Goal: Task Accomplishment & Management: Use online tool/utility

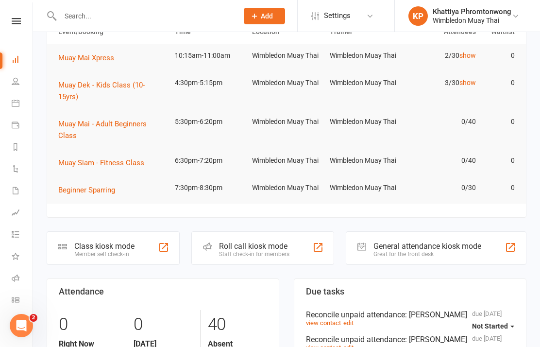
click at [18, 302] on icon at bounding box center [16, 300] width 8 height 8
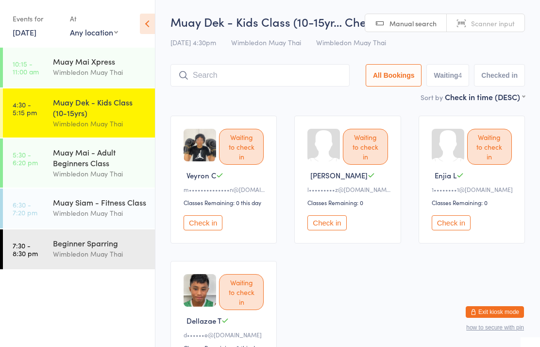
click at [237, 73] on input "search" at bounding box center [259, 75] width 179 height 22
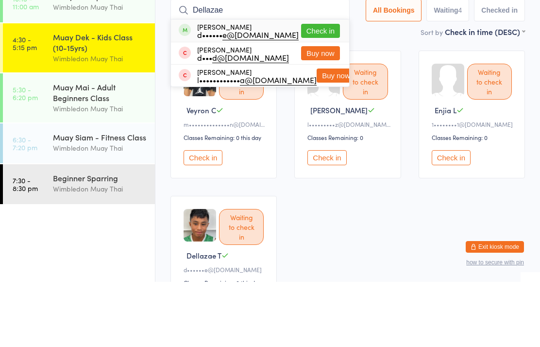
type input "Dellazae"
click at [321, 89] on button "Check in" at bounding box center [320, 96] width 39 height 14
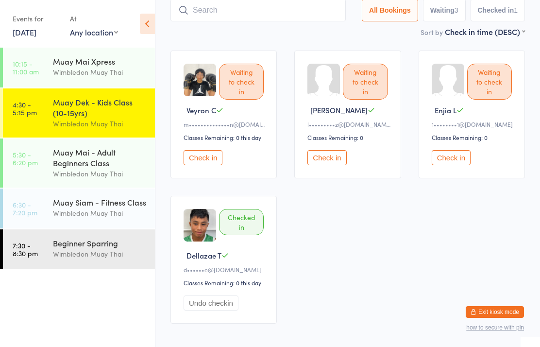
click at [199, 165] on button "Check in" at bounding box center [203, 157] width 39 height 15
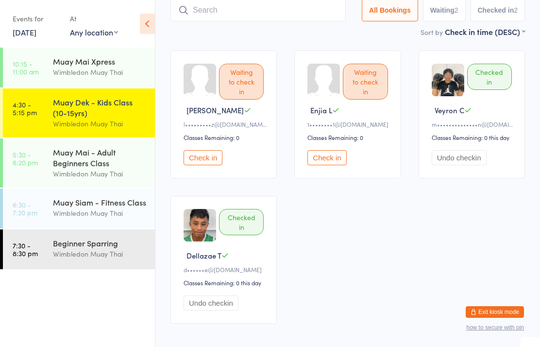
click at [235, 8] on input "search" at bounding box center [257, 10] width 175 height 22
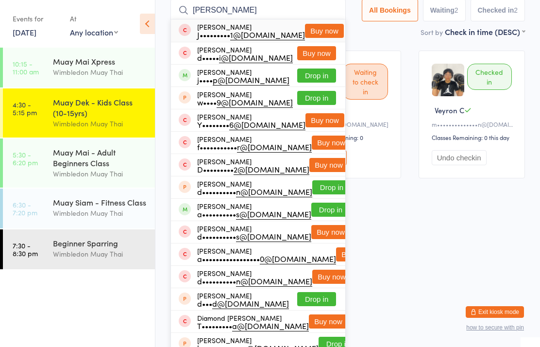
type input "Damon"
click at [310, 30] on button "Buy now" at bounding box center [324, 31] width 39 height 14
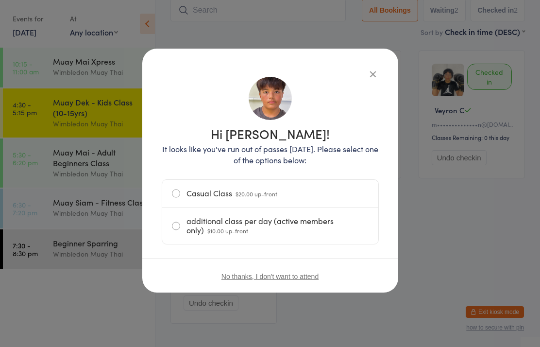
click at [248, 182] on label "Casual Class $20.00 up-front" at bounding box center [270, 193] width 197 height 27
click at [0, 0] on input "Casual Class $20.00 up-front" at bounding box center [0, 0] width 0 height 0
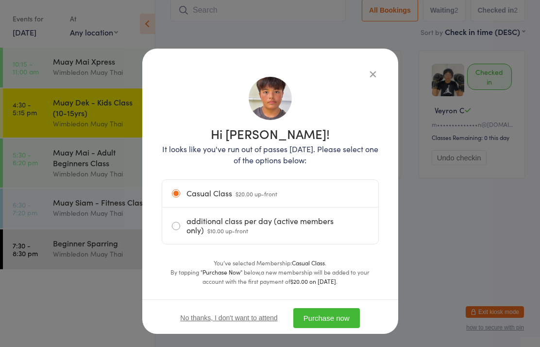
click at [330, 317] on button "Purchase now" at bounding box center [326, 318] width 67 height 20
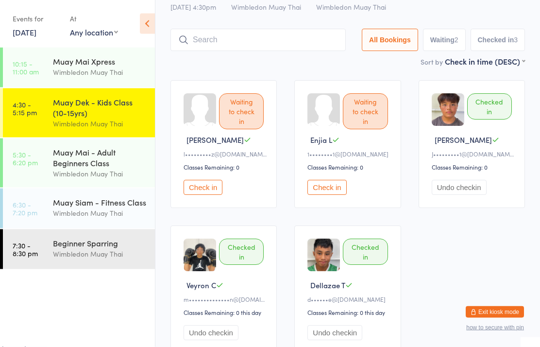
scroll to position [0, 0]
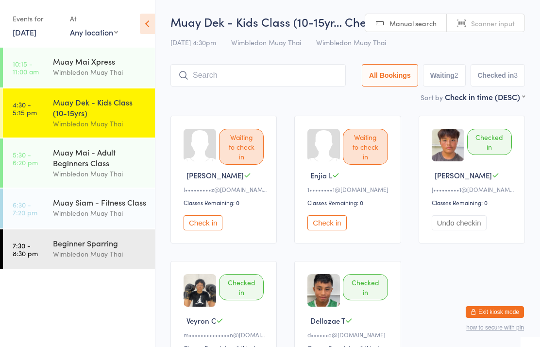
click at [278, 83] on input "search" at bounding box center [257, 75] width 175 height 22
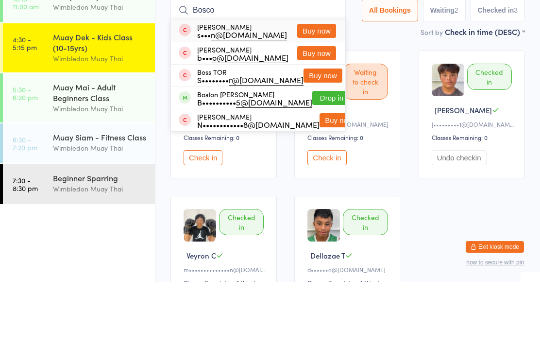
type input "Bosco"
click at [315, 111] on button "Buy now" at bounding box center [316, 118] width 39 height 14
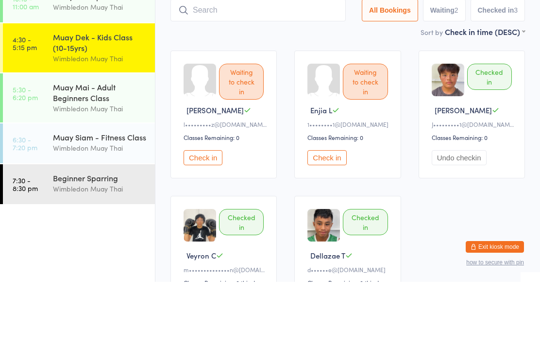
scroll to position [65, 0]
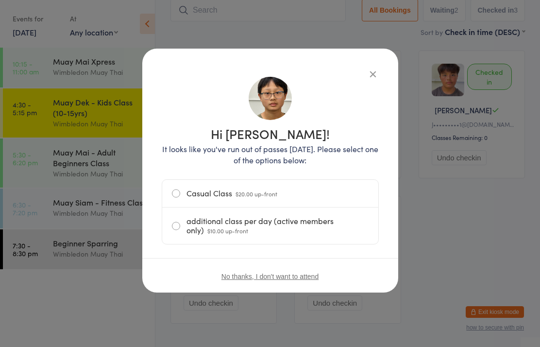
click at [306, 194] on label "Casual Class $20.00 up-front" at bounding box center [270, 193] width 197 height 27
click at [0, 0] on input "Casual Class $20.00 up-front" at bounding box center [0, 0] width 0 height 0
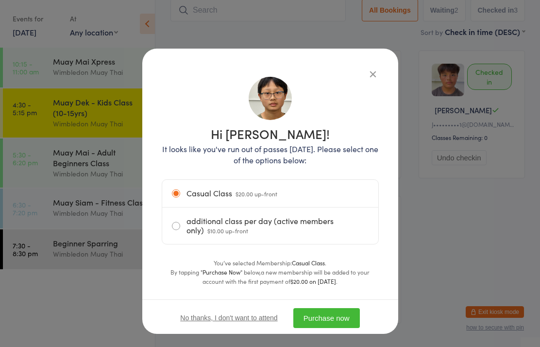
click at [333, 317] on button "Purchase now" at bounding box center [326, 318] width 67 height 20
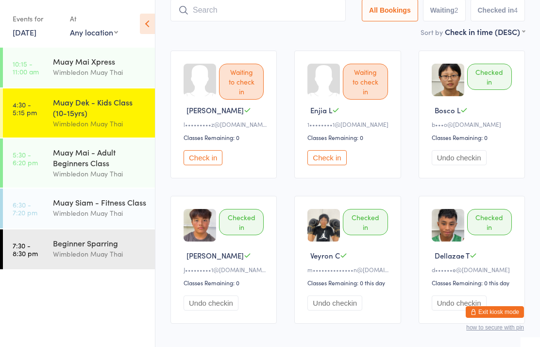
click at [314, 21] on input "search" at bounding box center [257, 10] width 175 height 22
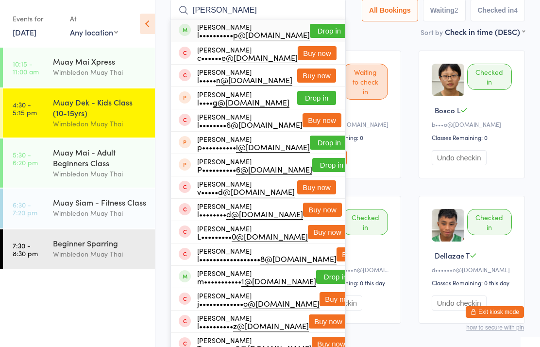
type input "Lucian"
click at [322, 26] on button "Drop in" at bounding box center [329, 31] width 39 height 14
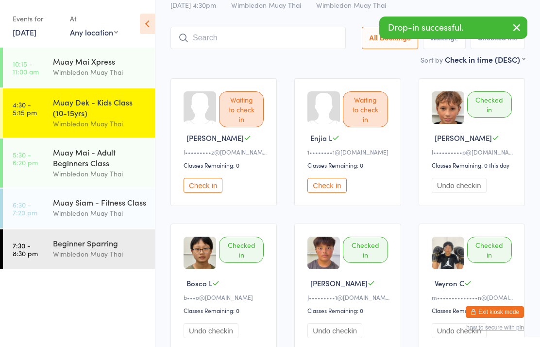
scroll to position [41, 0]
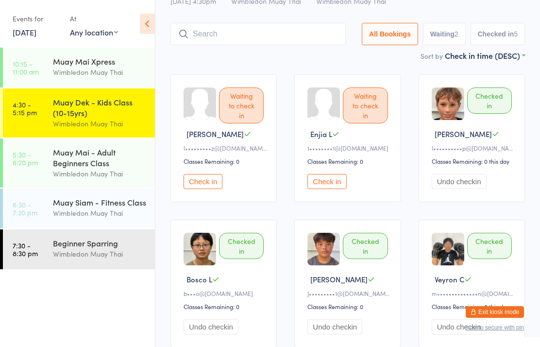
click at [273, 33] on input "search" at bounding box center [257, 34] width 175 height 22
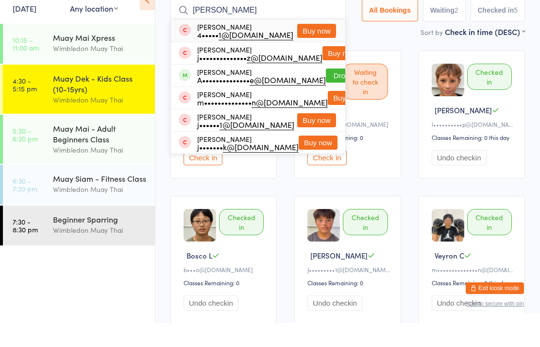
type input "Jeremiah"
click at [330, 92] on button "Drop in" at bounding box center [345, 99] width 39 height 14
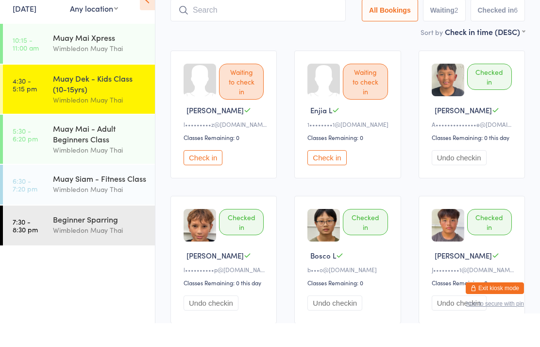
click at [298, 40] on main "Muay Dek - Kids Class (10-15yr… Check-in 14 Oct 4:30pm Wimbledon Muay Thai Wimb…" at bounding box center [347, 236] width 354 height 529
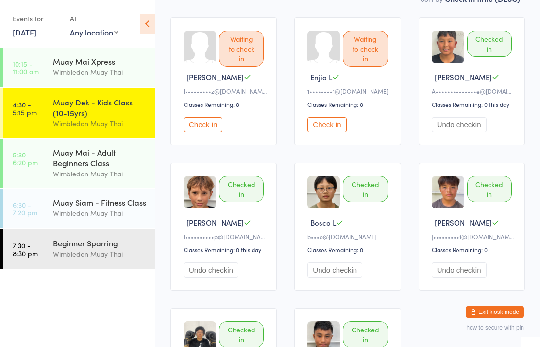
scroll to position [0, 0]
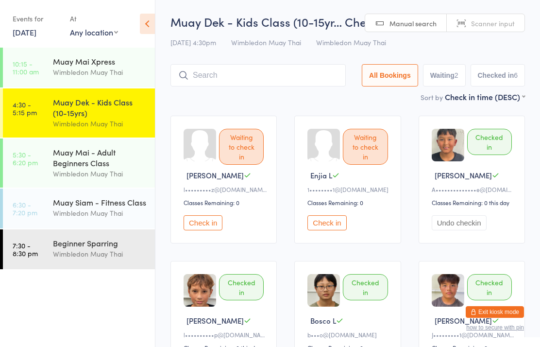
click at [251, 84] on input "search" at bounding box center [257, 75] width 175 height 22
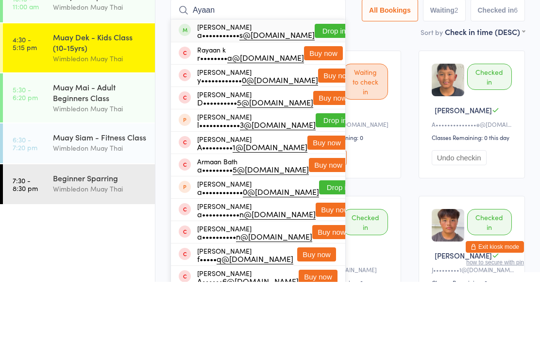
type input "Ayaan"
click at [320, 89] on button "Drop in" at bounding box center [334, 96] width 39 height 14
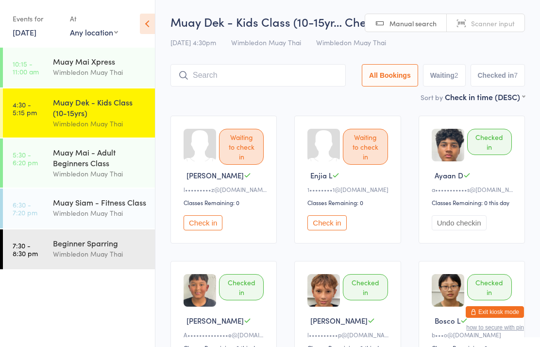
click at [319, 74] on input "search" at bounding box center [257, 75] width 175 height 22
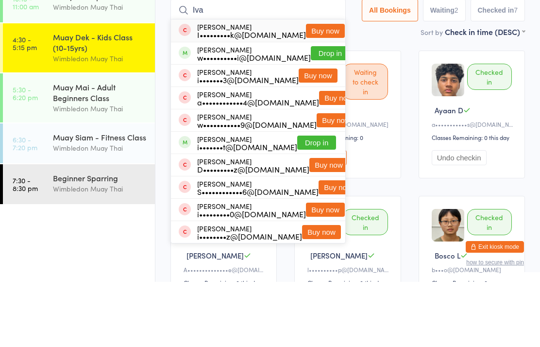
type input "Iva"
click at [320, 111] on button "Drop in" at bounding box center [330, 118] width 39 height 14
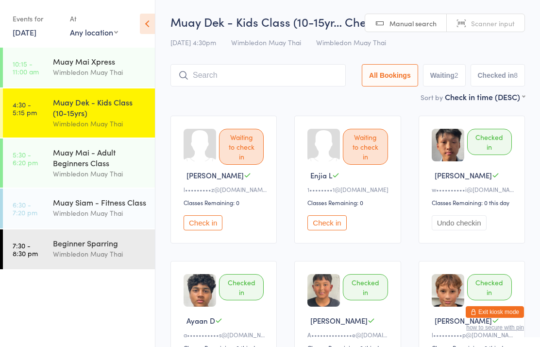
click at [260, 75] on input "search" at bounding box center [257, 75] width 175 height 22
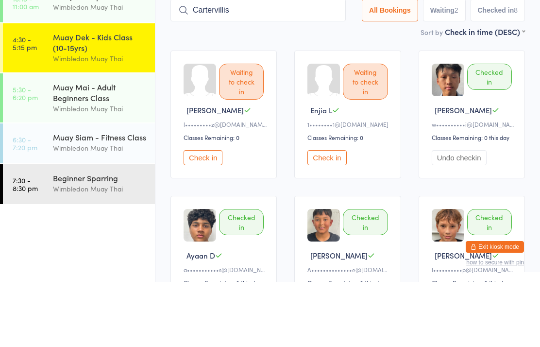
type input "Cartervillis"
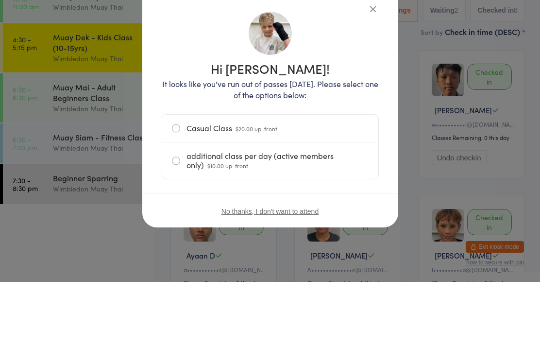
scroll to position [65, 0]
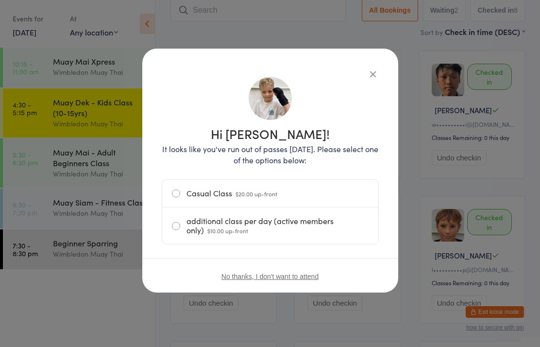
click at [297, 194] on label "Casual Class $20.00 up-front" at bounding box center [270, 193] width 197 height 27
click at [0, 0] on input "Casual Class $20.00 up-front" at bounding box center [0, 0] width 0 height 0
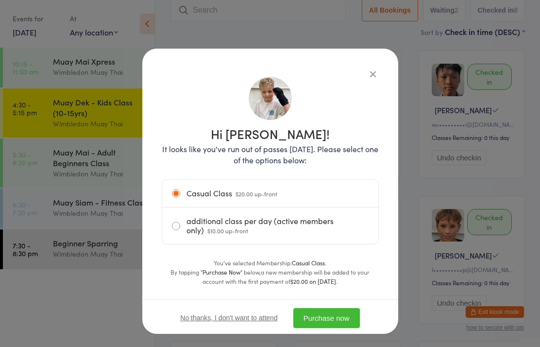
click at [334, 316] on button "Purchase now" at bounding box center [326, 318] width 67 height 20
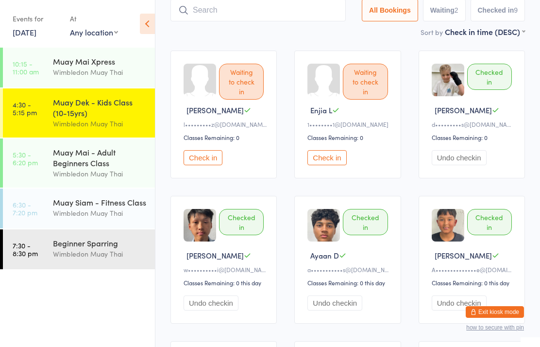
click at [292, 15] on input "search" at bounding box center [257, 10] width 175 height 22
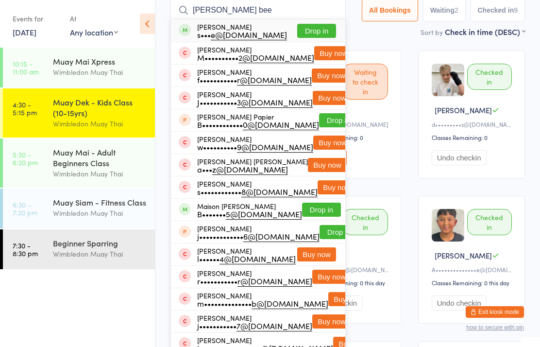
type input "Mason bee"
click at [318, 30] on button "Drop in" at bounding box center [316, 31] width 39 height 14
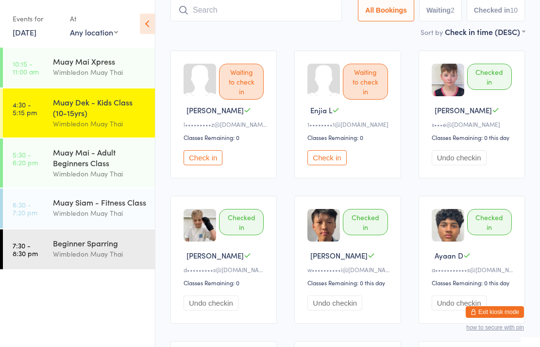
click at [343, 163] on button "Check in" at bounding box center [326, 157] width 39 height 15
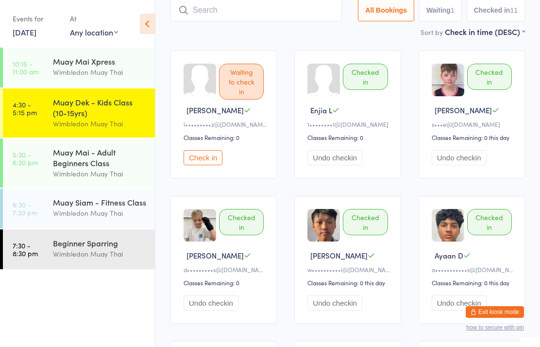
click at [254, 10] on input "search" at bounding box center [255, 10] width 171 height 22
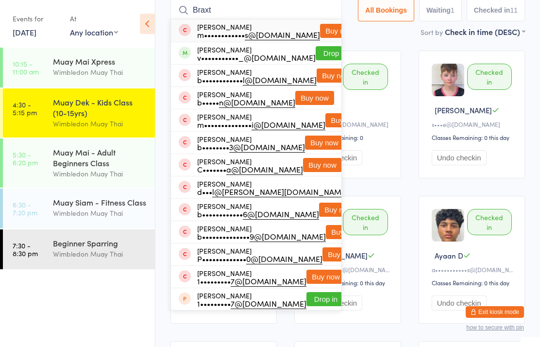
type input "Braxt"
click at [323, 55] on button "Drop in" at bounding box center [335, 53] width 39 height 14
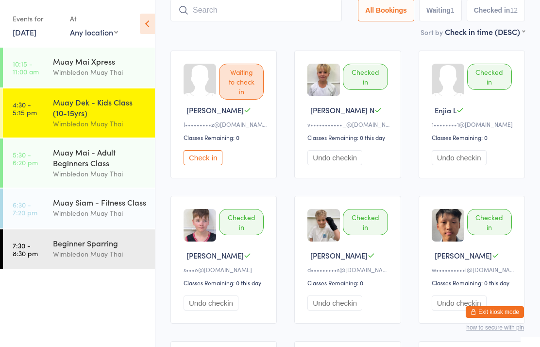
click at [206, 162] on button "Check in" at bounding box center [203, 157] width 39 height 15
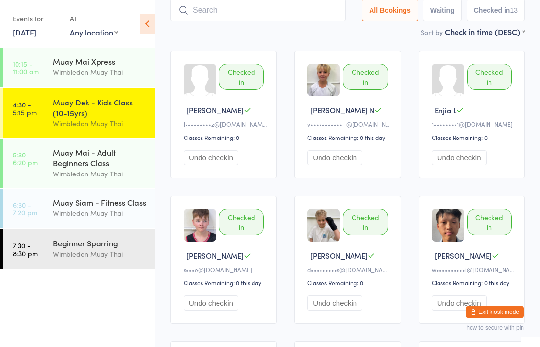
click at [234, 7] on input "search" at bounding box center [257, 10] width 175 height 22
type input "Blake miller"
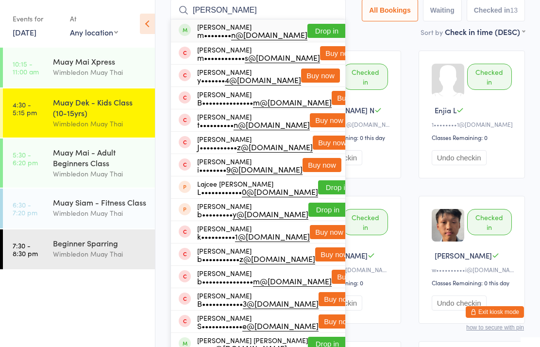
click at [330, 29] on button "Drop in" at bounding box center [326, 31] width 39 height 14
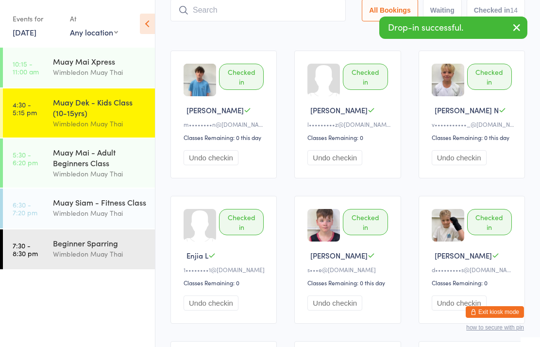
click at [212, 12] on input "search" at bounding box center [257, 10] width 175 height 22
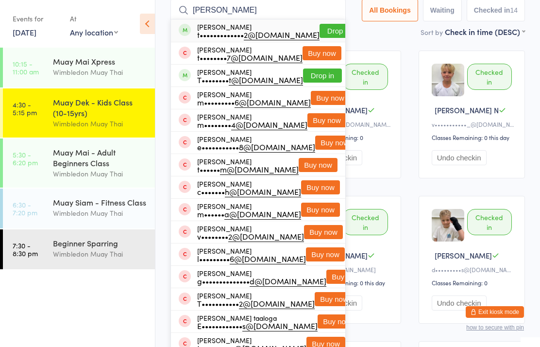
type input "Tanaka"
click at [215, 29] on div "Tanaka Kazembe t••••••••••••• 2@gmail.com" at bounding box center [258, 31] width 122 height 16
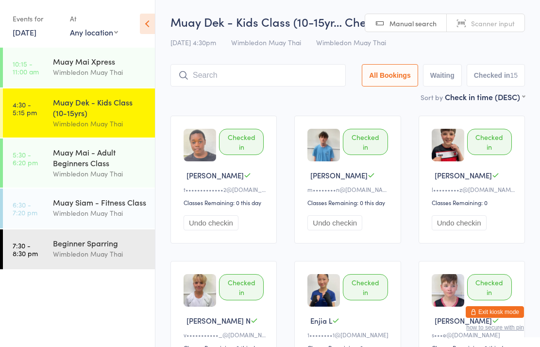
click at [232, 59] on div "Muay Dek - Kids Class (10-15yr… Check-in [DATE] 4:30pm Wimbledon Muay Thai Wimb…" at bounding box center [347, 53] width 354 height 78
click at [216, 76] on input "search" at bounding box center [257, 75] width 175 height 22
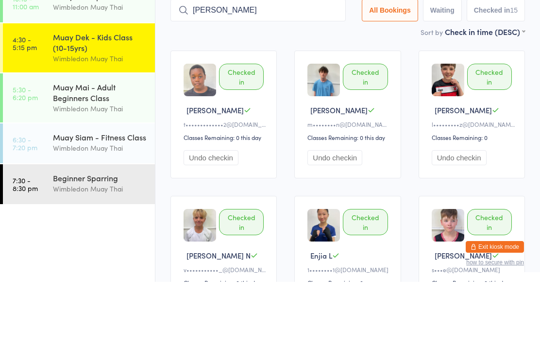
type input "[PERSON_NAME]"
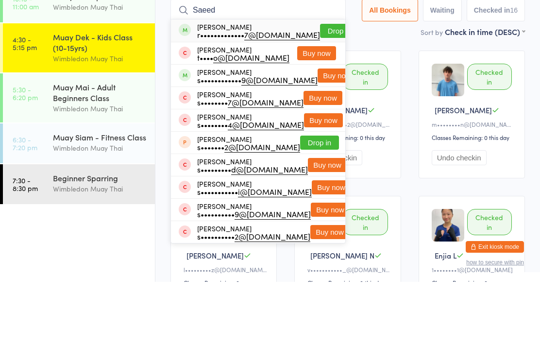
type input "Saeed"
click at [320, 89] on button "Drop in" at bounding box center [339, 96] width 39 height 14
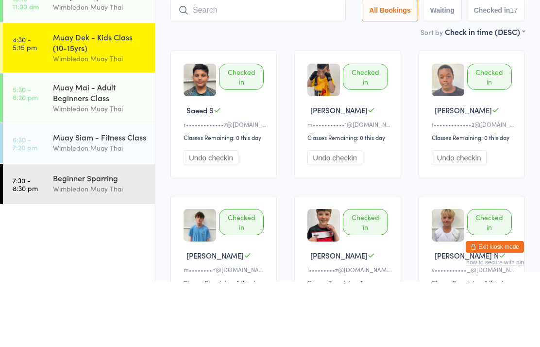
scroll to position [65, 0]
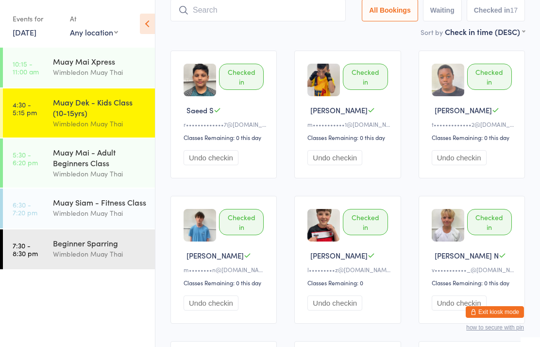
click at [239, 12] on input "search" at bounding box center [257, 10] width 175 height 22
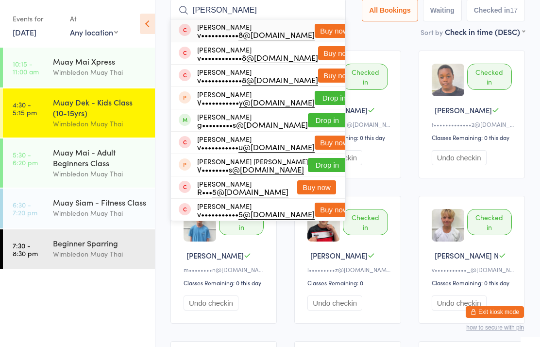
scroll to position [58, 0]
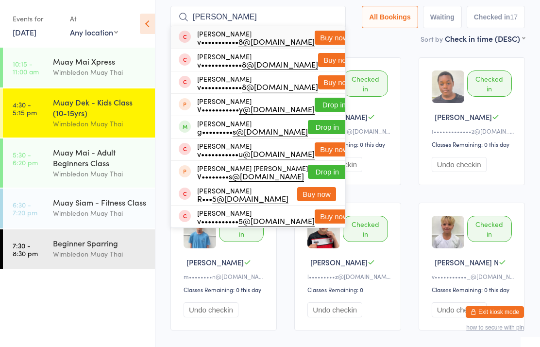
type input "[PERSON_NAME]"
click at [314, 126] on button "Drop in" at bounding box center [327, 127] width 39 height 14
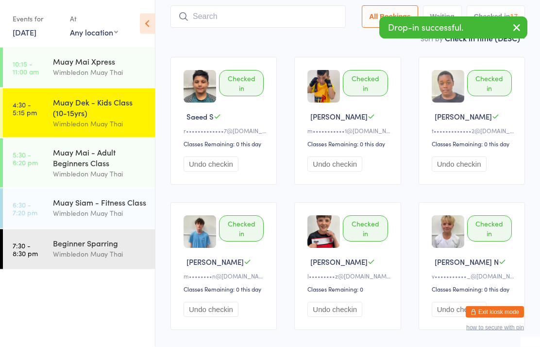
scroll to position [59, 0]
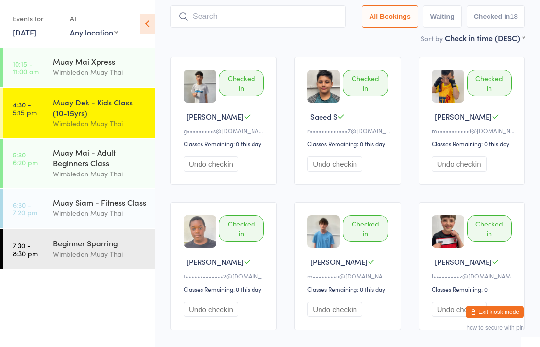
click at [107, 160] on div "Muay Mai - Adult Beginners Class" at bounding box center [100, 157] width 94 height 21
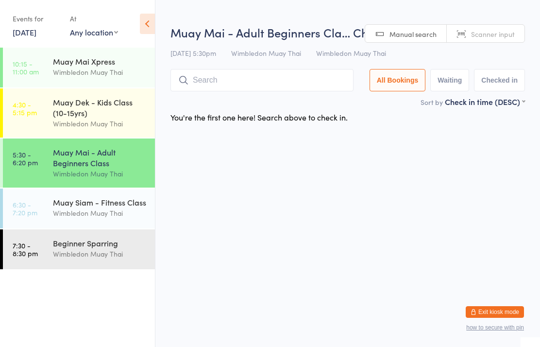
click at [280, 74] on input "search" at bounding box center [261, 80] width 183 height 22
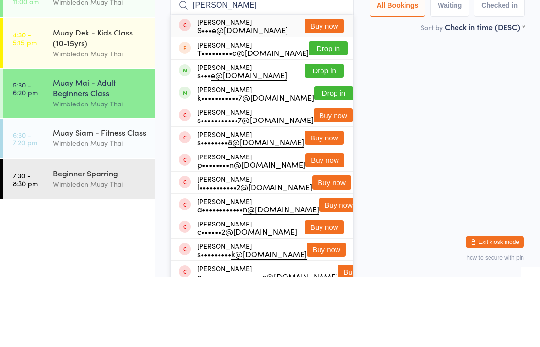
type input "[PERSON_NAME]"
click at [331, 134] on button "Drop in" at bounding box center [324, 141] width 39 height 14
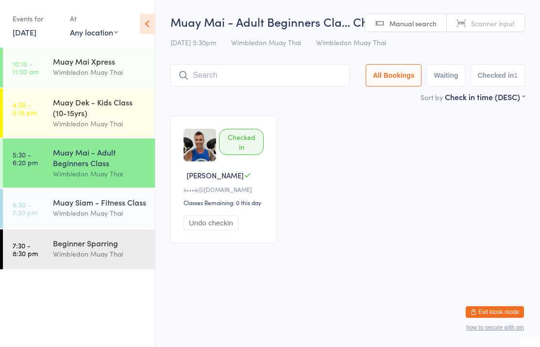
click at [91, 129] on div "Wimbledon Muay Thai" at bounding box center [100, 123] width 94 height 11
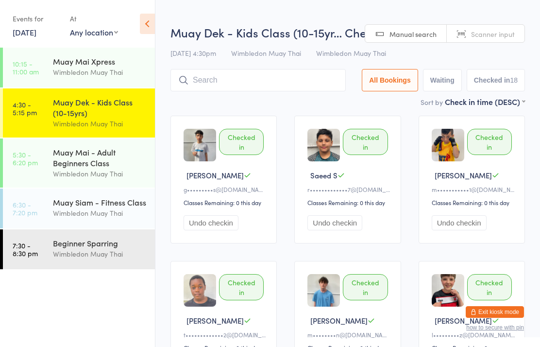
click at [99, 168] on div "Muay Mai - Adult Beginners Class" at bounding box center [100, 157] width 94 height 21
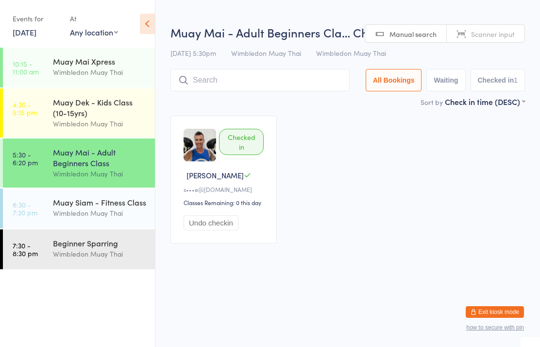
click at [104, 118] on div "Muay Dek - Kids Class (10-15yrs)" at bounding box center [100, 107] width 94 height 21
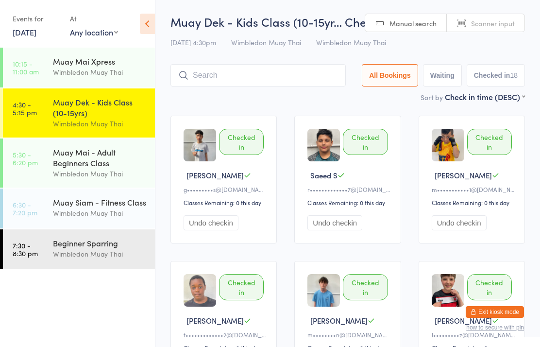
click at [113, 168] on div "Muay Mai - Adult Beginners Class" at bounding box center [100, 157] width 94 height 21
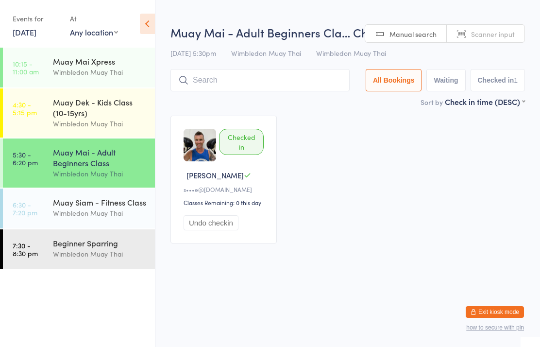
click at [216, 91] on input "search" at bounding box center [259, 80] width 179 height 22
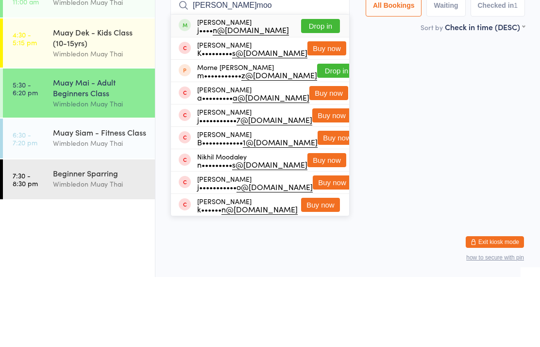
type input "[PERSON_NAME]moo"
click at [318, 89] on button "Drop in" at bounding box center [320, 96] width 39 height 14
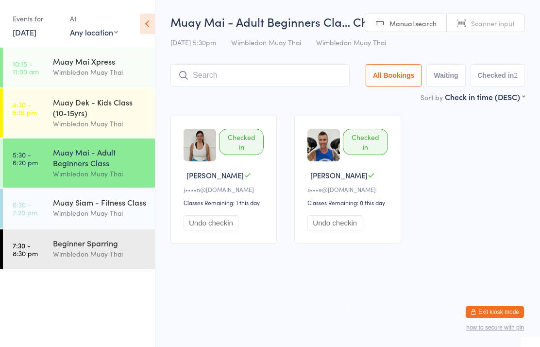
click at [121, 167] on div "Muay Mai - Adult Beginners Class" at bounding box center [100, 157] width 94 height 21
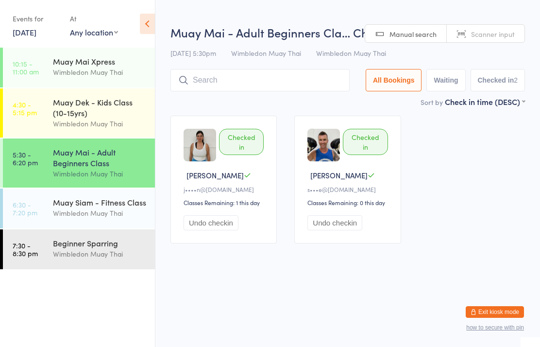
click at [260, 85] on input "search" at bounding box center [259, 80] width 179 height 22
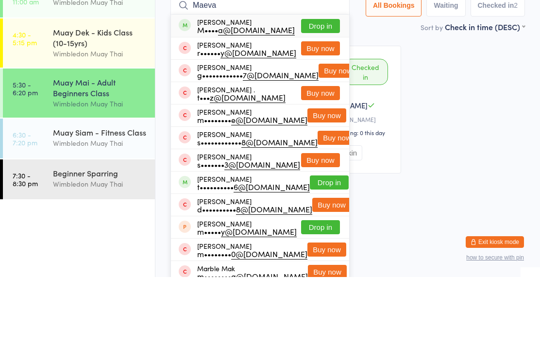
type input "Maeva"
click at [332, 89] on button "Drop in" at bounding box center [320, 96] width 39 height 14
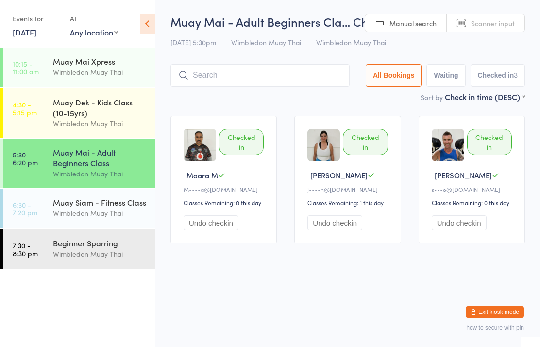
click at [260, 79] on input "search" at bounding box center [259, 75] width 179 height 22
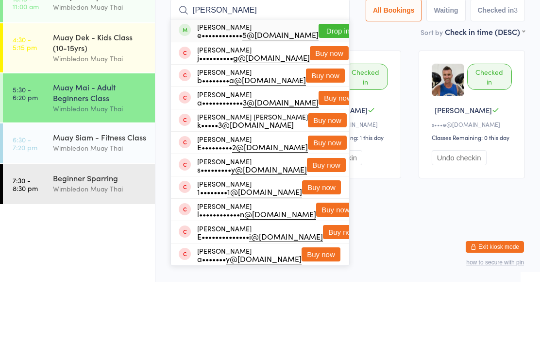
type input "[PERSON_NAME]"
click at [318, 89] on button "Drop in" at bounding box center [337, 96] width 39 height 14
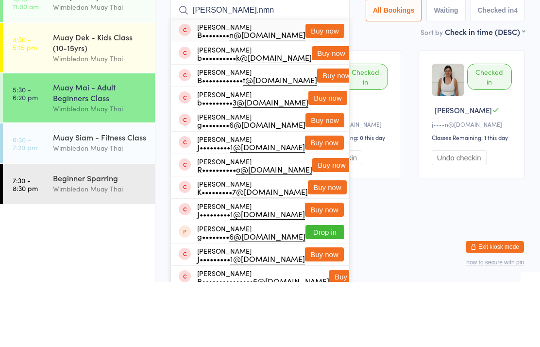
type input "[PERSON_NAME].nmn"
click at [313, 89] on button "Buy now" at bounding box center [324, 96] width 39 height 14
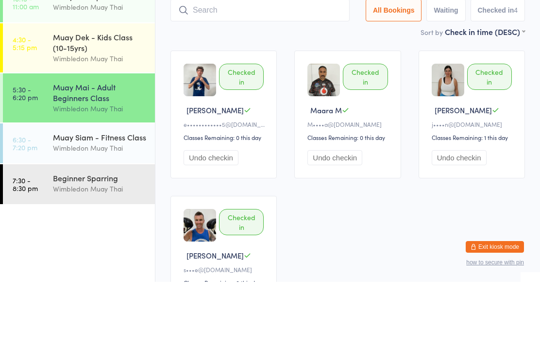
scroll to position [65, 0]
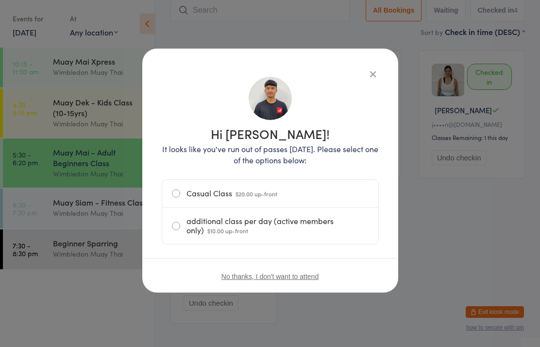
click at [211, 187] on label "Casual Class $20.00 up-front" at bounding box center [270, 193] width 197 height 27
click at [0, 0] on input "Casual Class $20.00 up-front" at bounding box center [0, 0] width 0 height 0
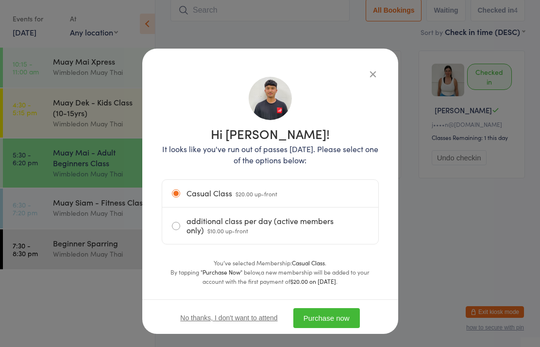
click at [330, 321] on button "Purchase now" at bounding box center [326, 318] width 67 height 20
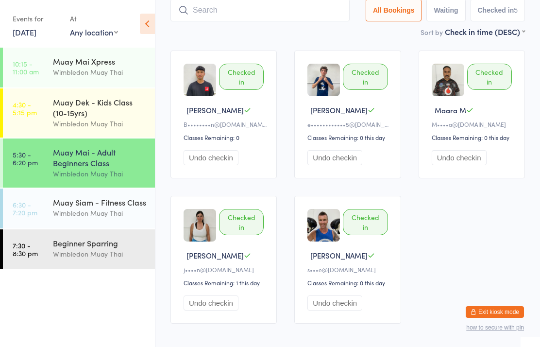
click at [218, 13] on input "search" at bounding box center [259, 10] width 179 height 22
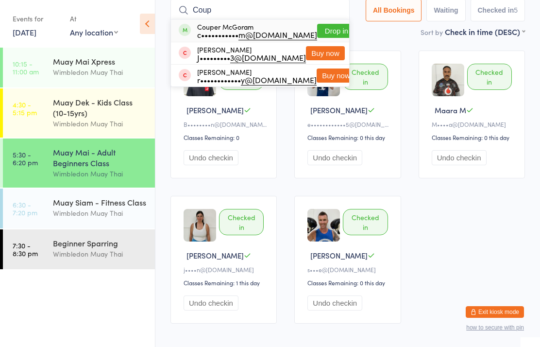
type input "Coup"
click at [317, 28] on button "Drop in" at bounding box center [336, 31] width 39 height 14
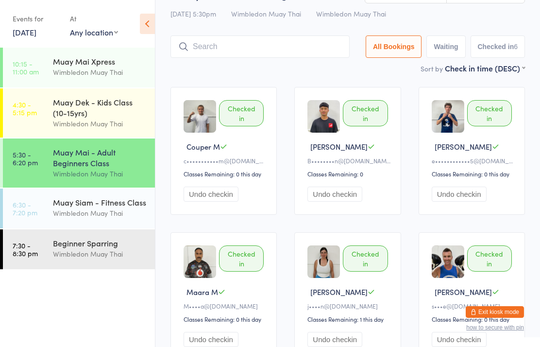
scroll to position [85, 0]
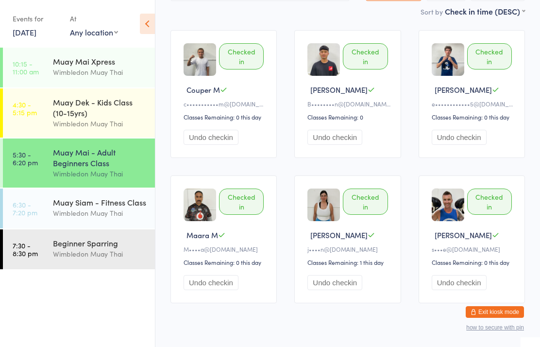
click at [101, 160] on div "Muay Mai - Adult Beginners Class" at bounding box center [100, 157] width 94 height 21
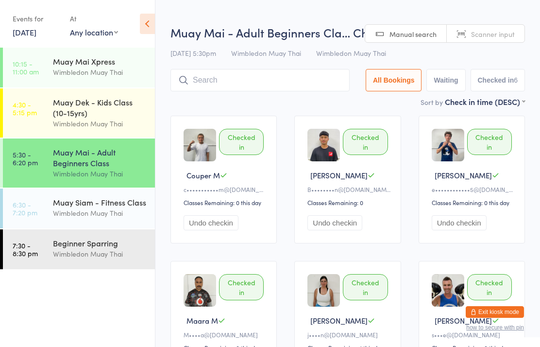
click at [113, 165] on div "Muay Mai - Adult Beginners Class" at bounding box center [100, 157] width 94 height 21
click at [299, 77] on input "search" at bounding box center [259, 80] width 179 height 22
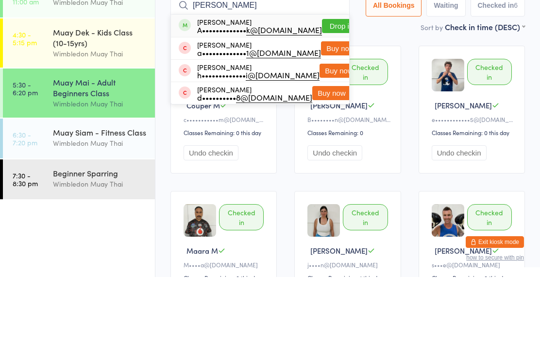
type input "[PERSON_NAME]"
click at [334, 89] on button "Drop in" at bounding box center [341, 96] width 39 height 14
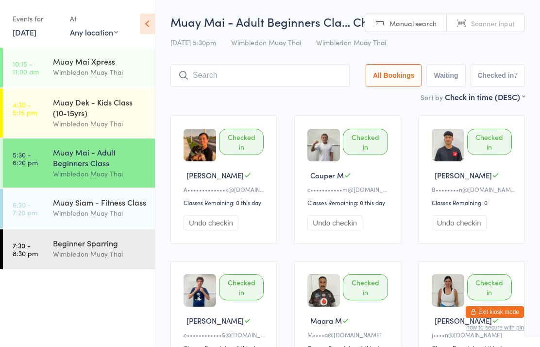
click at [316, 70] on input "search" at bounding box center [259, 75] width 179 height 22
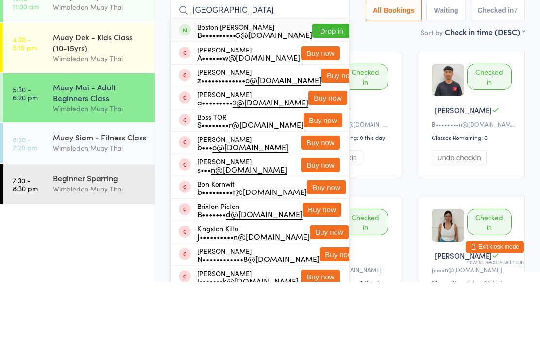
type input "[GEOGRAPHIC_DATA]"
click at [316, 89] on button "Drop in" at bounding box center [331, 96] width 39 height 14
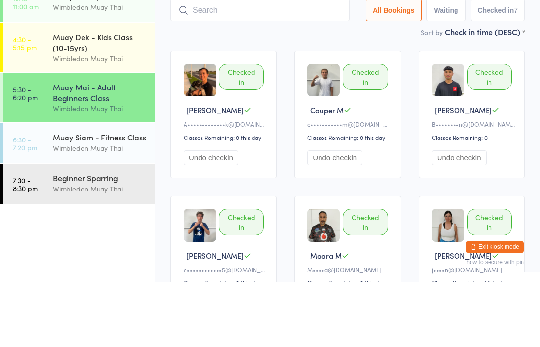
scroll to position [65, 0]
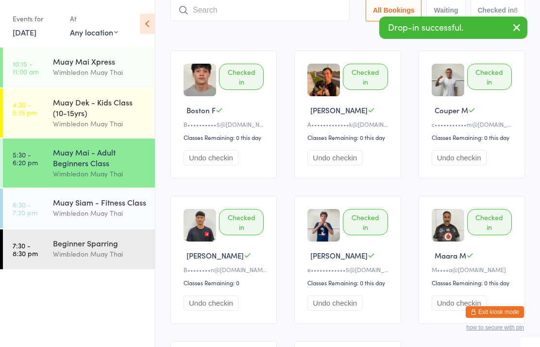
click at [251, 20] on input "search" at bounding box center [259, 10] width 179 height 22
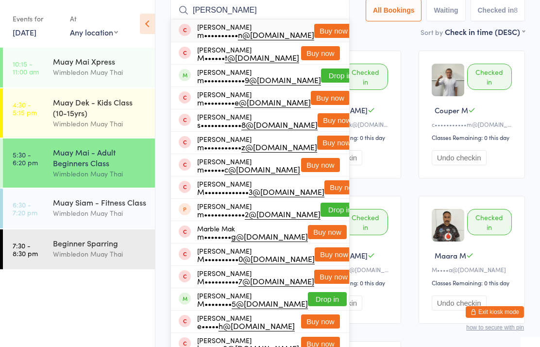
type input "[PERSON_NAME]"
click at [314, 29] on button "Buy now" at bounding box center [333, 31] width 39 height 14
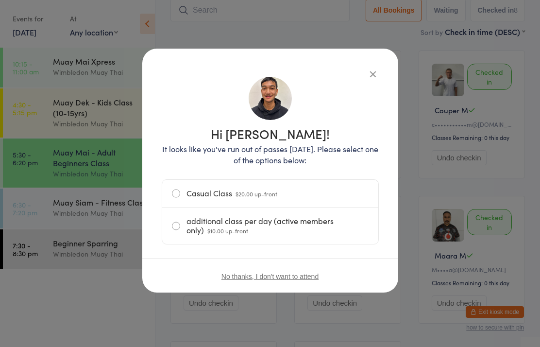
click at [183, 191] on label "Casual Class $20.00 up-front" at bounding box center [270, 193] width 197 height 27
click at [0, 0] on input "Casual Class $20.00 up-front" at bounding box center [0, 0] width 0 height 0
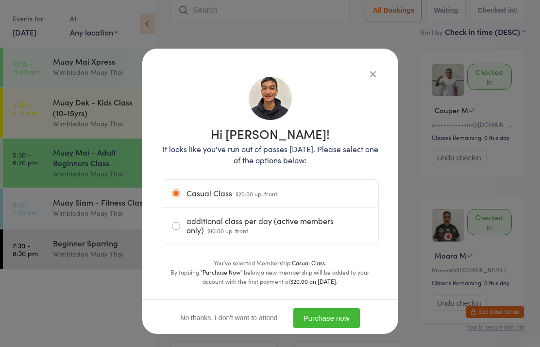
click at [344, 317] on button "Purchase now" at bounding box center [326, 318] width 67 height 20
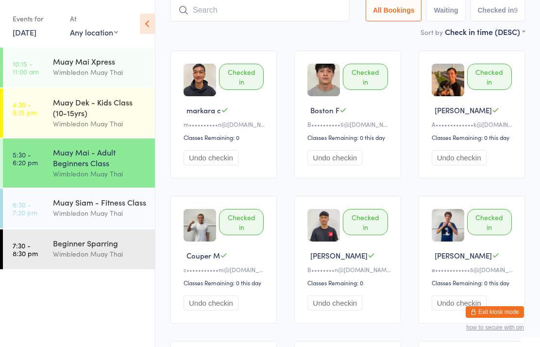
click at [104, 207] on div "Muay Siam - Fitness Class" at bounding box center [100, 202] width 94 height 11
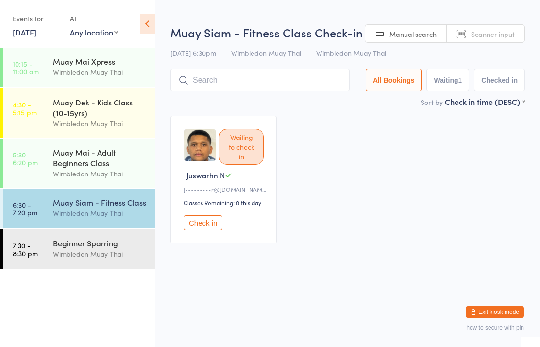
click at [273, 83] on input "search" at bounding box center [259, 80] width 179 height 22
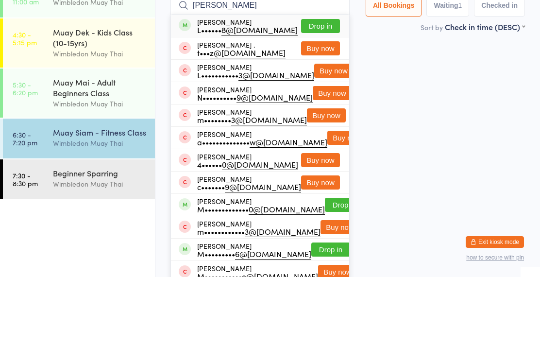
type input "[PERSON_NAME]"
click at [321, 89] on button "Drop in" at bounding box center [320, 96] width 39 height 14
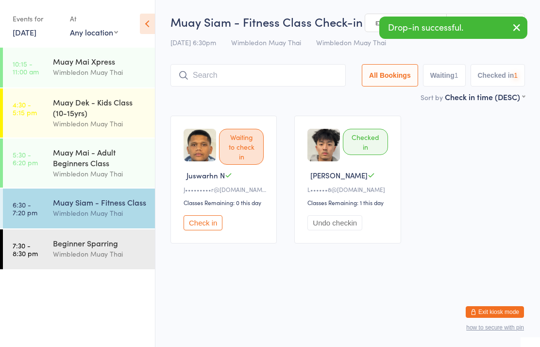
click at [102, 253] on div "Wimbledon Muay Thai" at bounding box center [100, 253] width 94 height 11
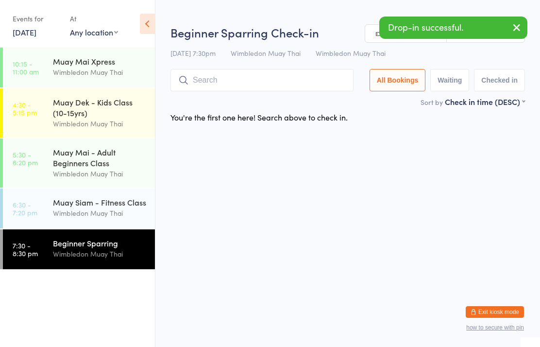
click at [275, 80] on input "search" at bounding box center [261, 80] width 183 height 22
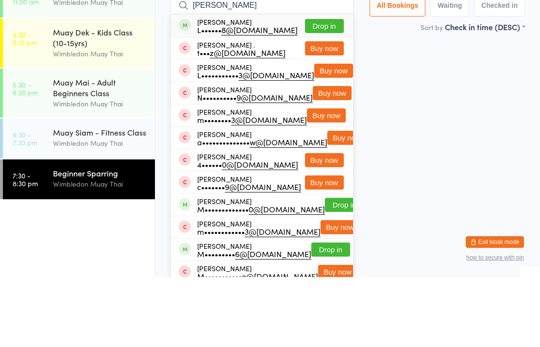
type input "[PERSON_NAME]"
click at [326, 89] on button "Drop in" at bounding box center [324, 96] width 39 height 14
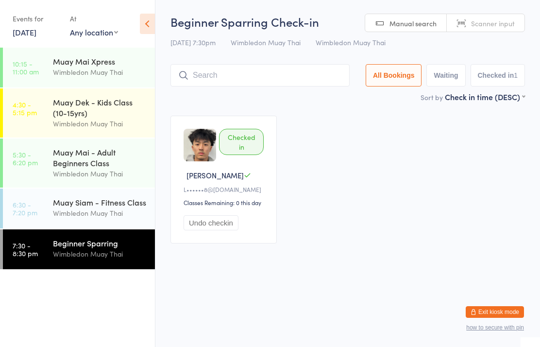
click at [126, 164] on div "Muay Mai - Adult Beginners Class" at bounding box center [100, 157] width 94 height 21
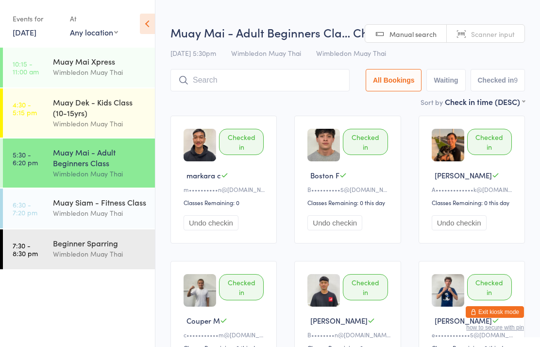
click at [286, 87] on input "search" at bounding box center [259, 80] width 179 height 22
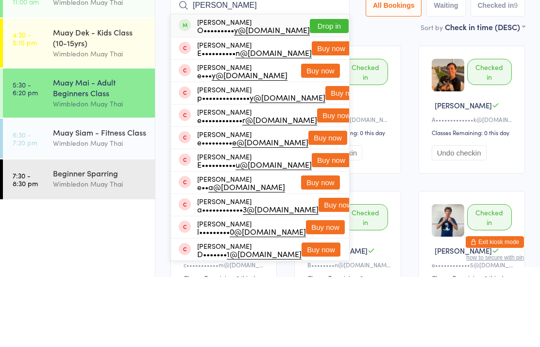
type input "[PERSON_NAME]"
click at [326, 89] on button "Drop in" at bounding box center [329, 96] width 39 height 14
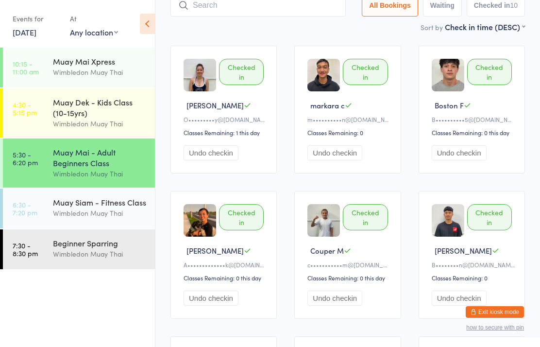
click at [234, 13] on input "search" at bounding box center [257, 5] width 175 height 22
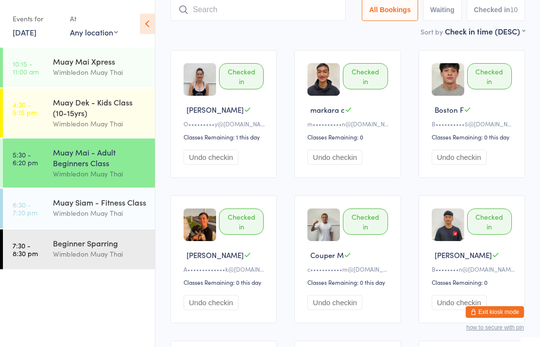
scroll to position [65, 0]
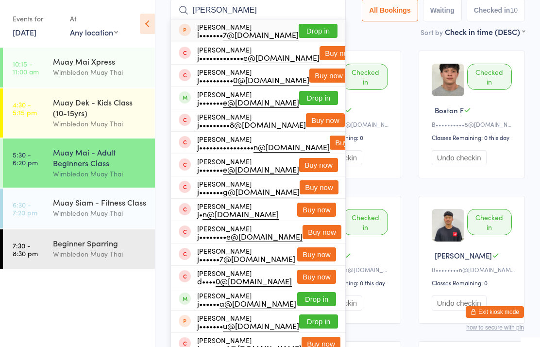
type input "[PERSON_NAME]"
click at [317, 96] on button "Drop in" at bounding box center [318, 98] width 39 height 14
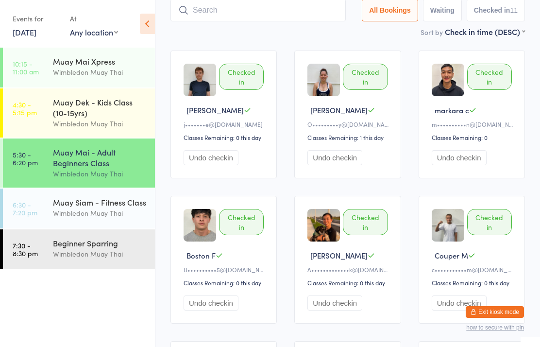
type input "m"
click at [316, 5] on input "search" at bounding box center [257, 10] width 175 height 22
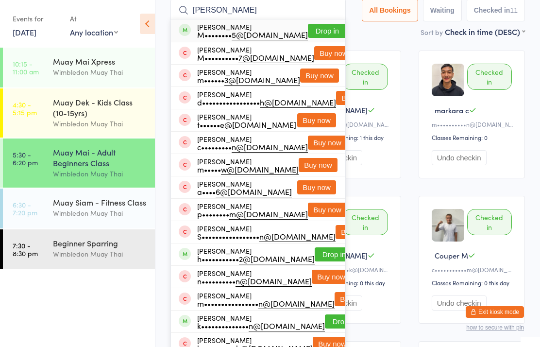
type input "[PERSON_NAME]"
click at [319, 27] on button "Drop in" at bounding box center [327, 31] width 39 height 14
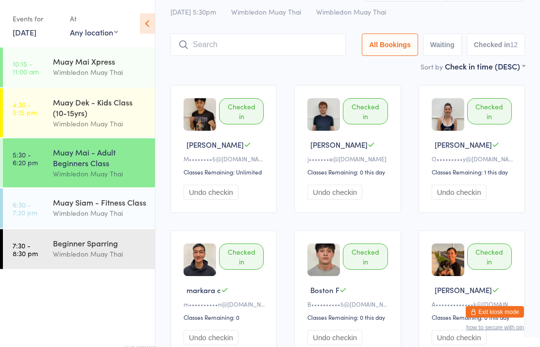
scroll to position [0, 0]
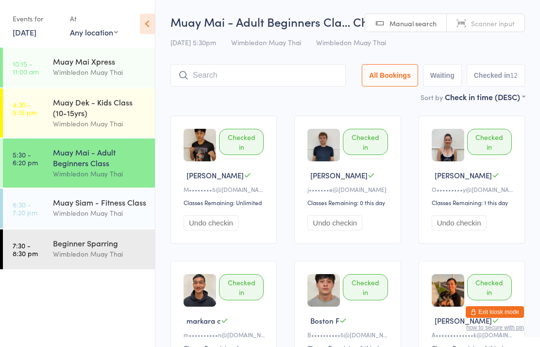
click at [238, 56] on div "Muay Mai - Adult Beginners Cla… Check-in [DATE] 5:30pm Wimbledon Muay Thai Wimb…" at bounding box center [347, 53] width 354 height 78
click at [282, 77] on input "search" at bounding box center [257, 75] width 175 height 22
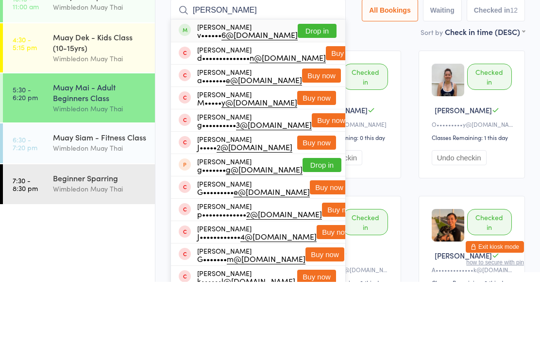
type input "[PERSON_NAME]"
click at [315, 89] on button "Drop in" at bounding box center [317, 96] width 39 height 14
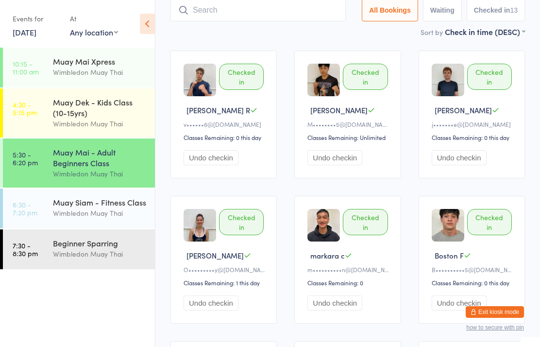
click at [258, 9] on input "search" at bounding box center [257, 10] width 175 height 22
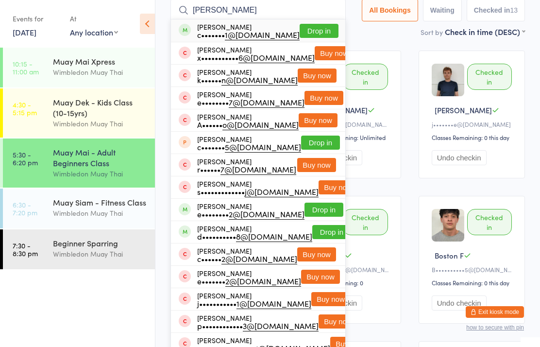
type input "[PERSON_NAME]"
click at [314, 31] on button "Drop in" at bounding box center [319, 31] width 39 height 14
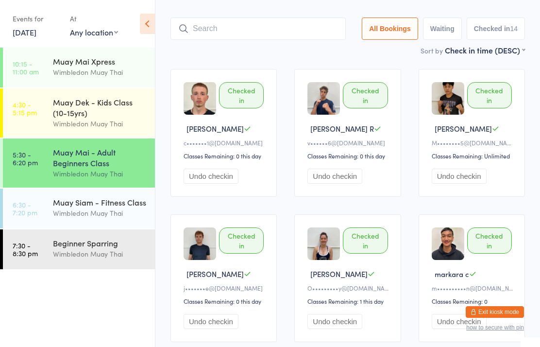
scroll to position [0, 0]
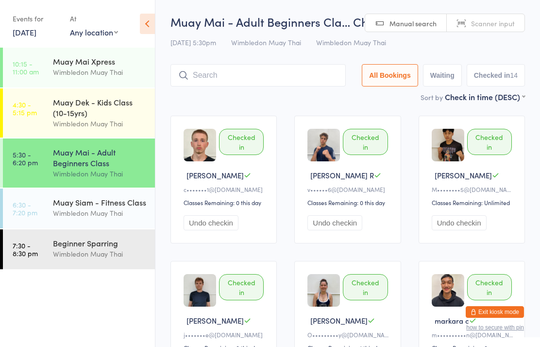
click at [76, 213] on div "Wimbledon Muay Thai" at bounding box center [100, 212] width 94 height 11
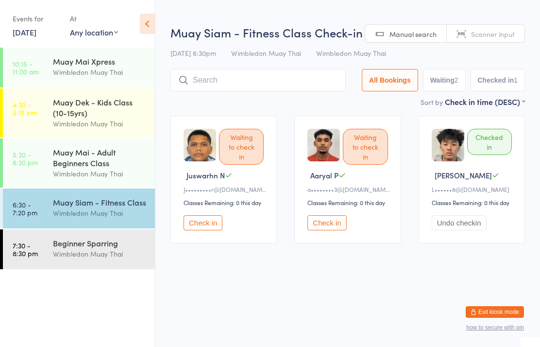
click at [206, 85] on input "search" at bounding box center [257, 80] width 175 height 22
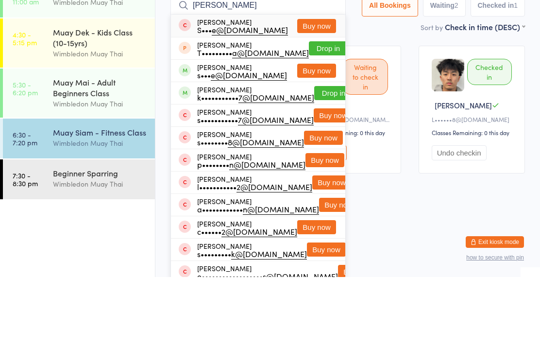
type input "[PERSON_NAME]"
click at [319, 156] on button "Drop in" at bounding box center [333, 163] width 39 height 14
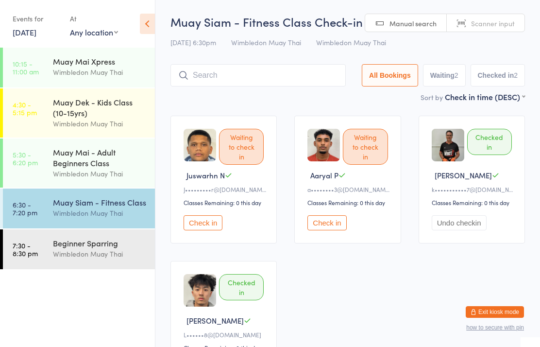
click at [83, 207] on div "Muay Siam - Fitness Class" at bounding box center [100, 202] width 94 height 11
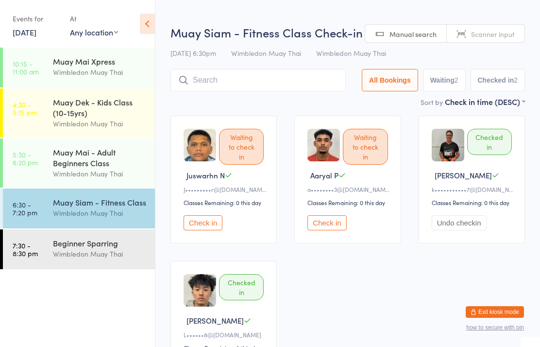
click at [204, 77] on input "search" at bounding box center [257, 80] width 175 height 22
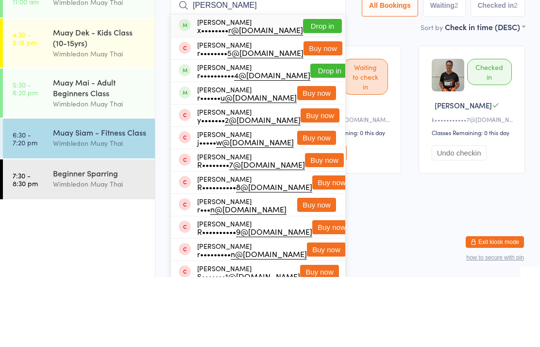
type input "[PERSON_NAME]"
click at [312, 89] on button "Drop in" at bounding box center [322, 96] width 39 height 14
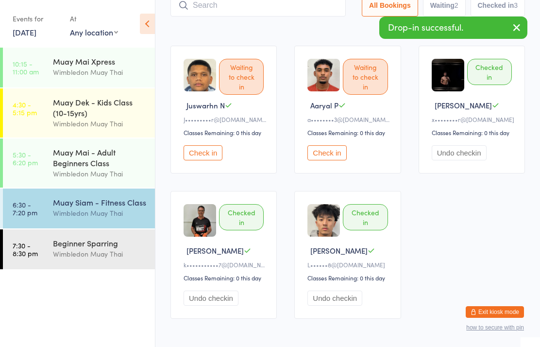
click at [89, 257] on div "Wimbledon Muay Thai" at bounding box center [100, 253] width 94 height 11
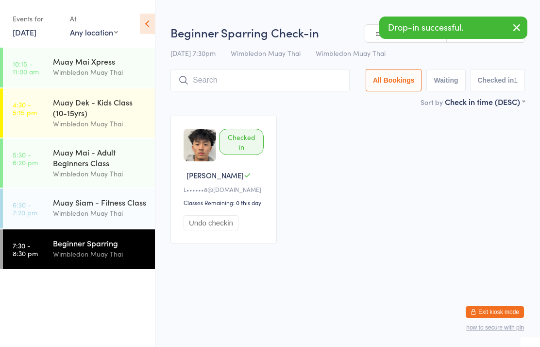
click at [210, 81] on input "search" at bounding box center [259, 80] width 179 height 22
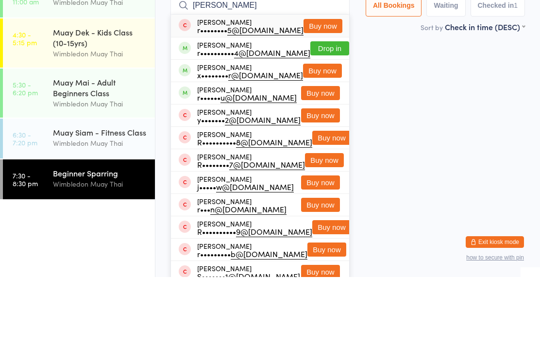
type input "[PERSON_NAME]"
click at [315, 134] on button "Buy now" at bounding box center [322, 141] width 39 height 14
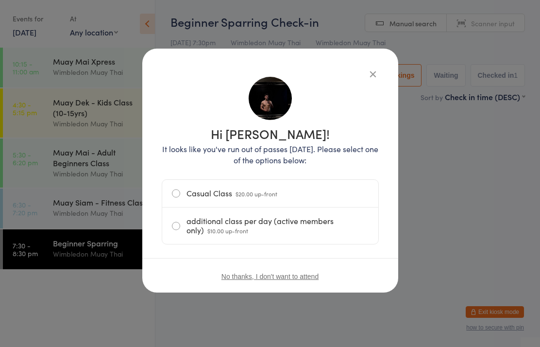
click at [225, 220] on label "additional class per day (active members only) $10.00 up-front" at bounding box center [270, 225] width 197 height 36
click at [0, 0] on input "additional class per day (active members only) $10.00 up-front" at bounding box center [0, 0] width 0 height 0
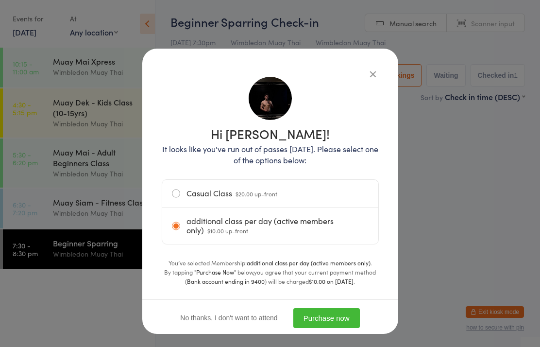
click at [318, 322] on button "Purchase now" at bounding box center [326, 318] width 67 height 20
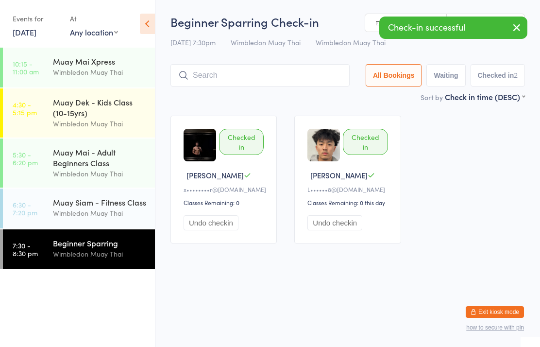
click at [76, 207] on div "Muay Siam - Fitness Class" at bounding box center [100, 202] width 94 height 11
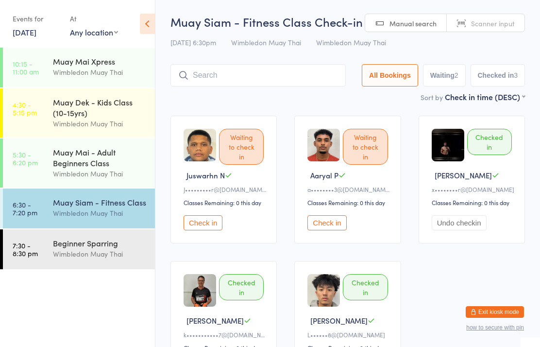
click at [272, 83] on input "search" at bounding box center [257, 75] width 175 height 22
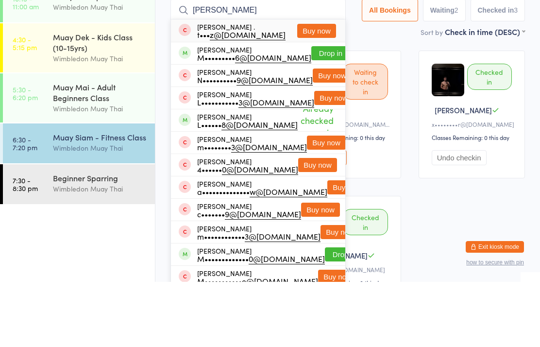
type input "[PERSON_NAME]"
click at [314, 111] on button "Drop in" at bounding box center [330, 118] width 39 height 14
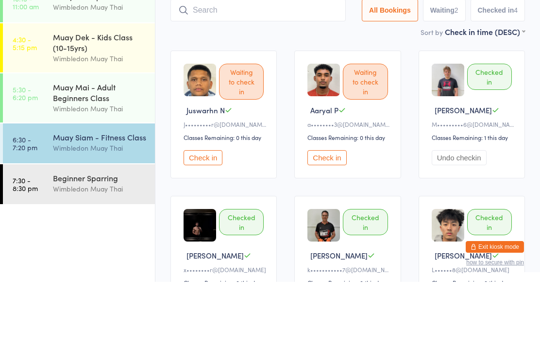
scroll to position [65, 0]
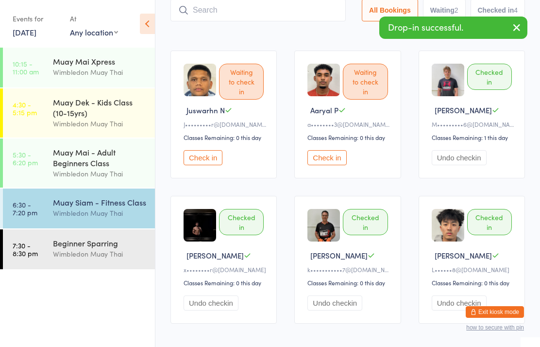
click at [102, 241] on div "Beginner Sparring" at bounding box center [100, 242] width 94 height 11
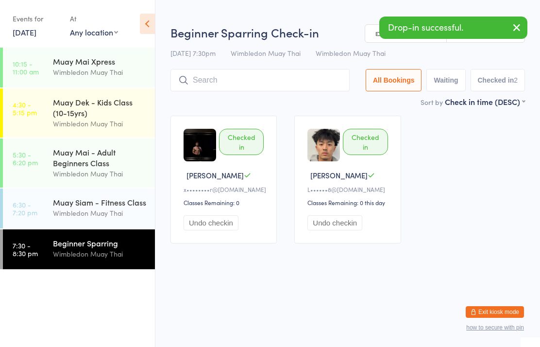
click at [125, 217] on div "Wimbledon Muay Thai" at bounding box center [100, 212] width 94 height 11
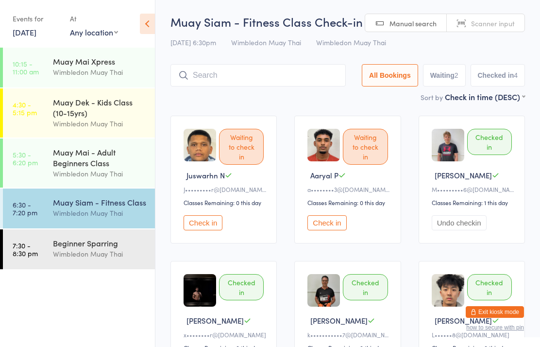
click at [212, 77] on input "search" at bounding box center [257, 75] width 175 height 22
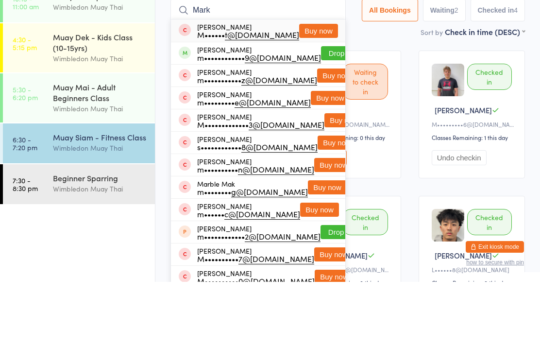
type input "Mark"
click at [333, 111] on button "Drop in" at bounding box center [340, 118] width 39 height 14
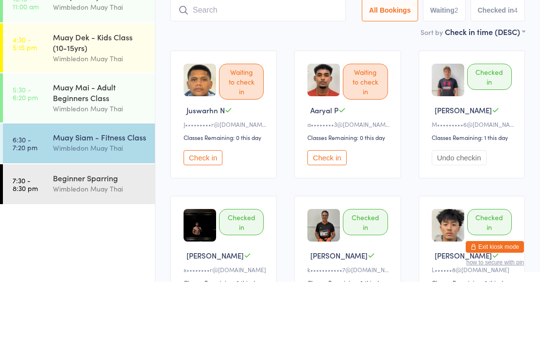
scroll to position [65, 0]
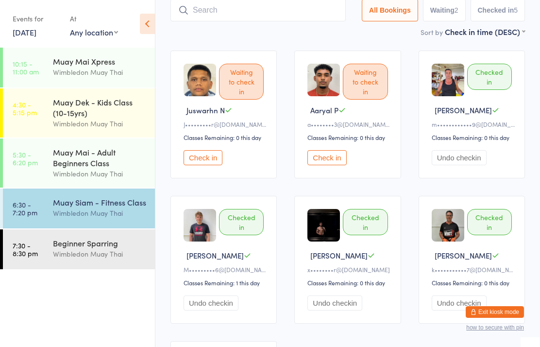
click at [57, 168] on div "Muay Mai - Adult Beginners Class" at bounding box center [100, 157] width 94 height 21
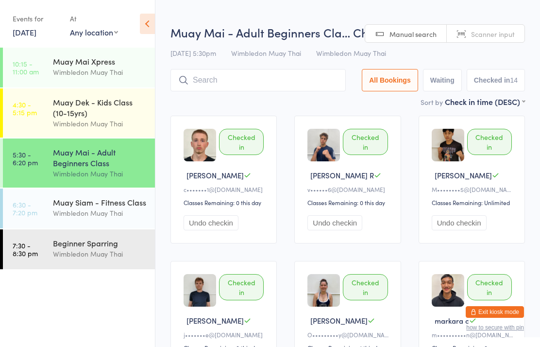
click at [234, 84] on input "search" at bounding box center [257, 80] width 175 height 22
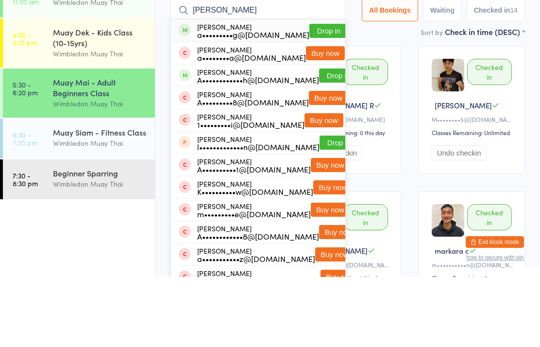
type input "[PERSON_NAME]"
click at [318, 94] on button "Drop in" at bounding box center [328, 101] width 39 height 14
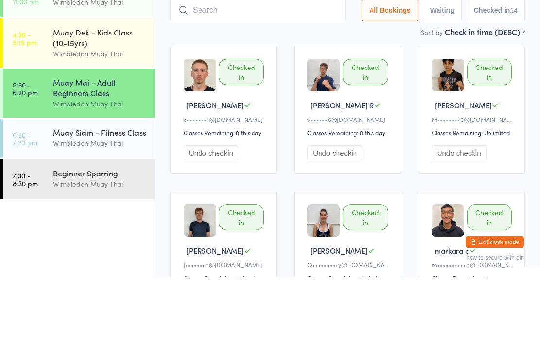
scroll to position [70, 0]
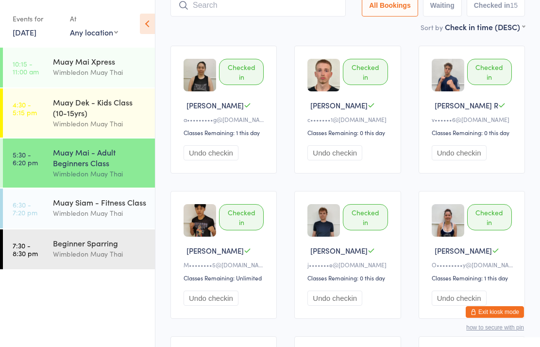
click at [84, 217] on div "Wimbledon Muay Thai" at bounding box center [100, 212] width 94 height 11
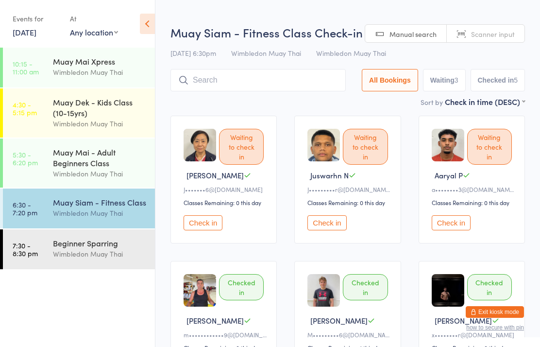
click at [212, 84] on input "search" at bounding box center [257, 80] width 175 height 22
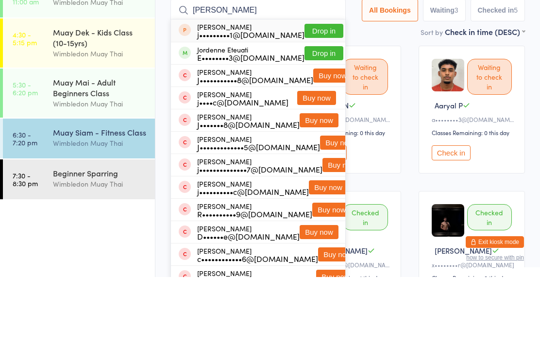
type input "[PERSON_NAME]"
click at [186, 117] on span at bounding box center [185, 123] width 12 height 12
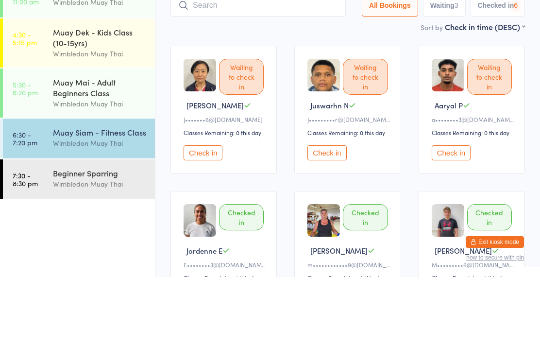
scroll to position [70, 0]
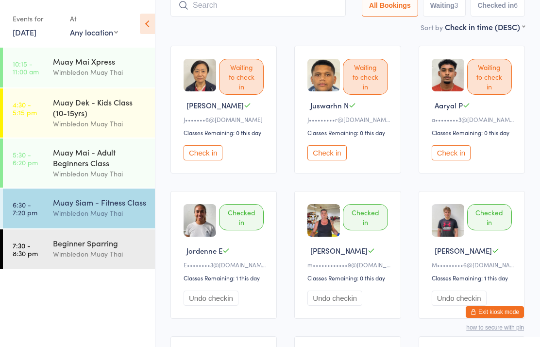
click at [246, 14] on input "search" at bounding box center [257, 5] width 175 height 22
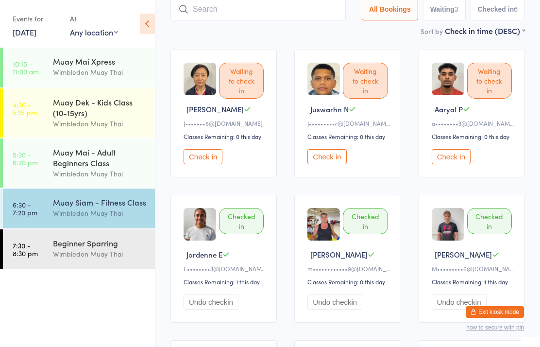
scroll to position [65, 0]
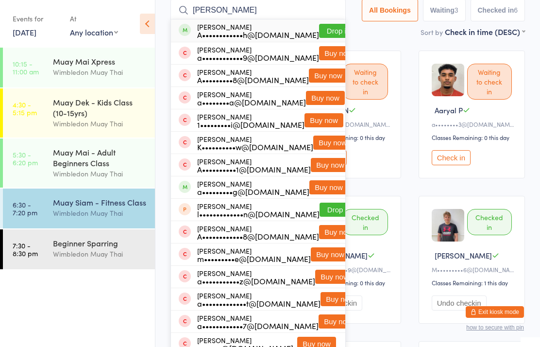
type input "[PERSON_NAME]"
click at [319, 30] on button "Drop in" at bounding box center [338, 31] width 39 height 14
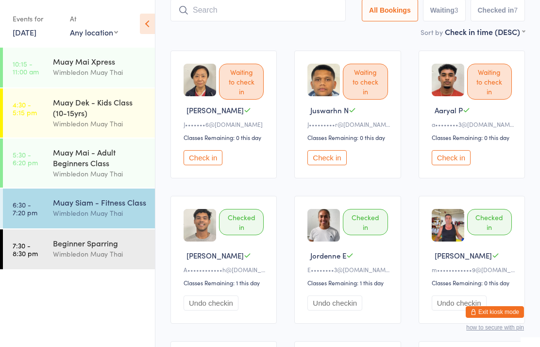
click at [64, 198] on div "Muay Siam - Fitness Class Wimbledon Muay Thai" at bounding box center [104, 207] width 102 height 38
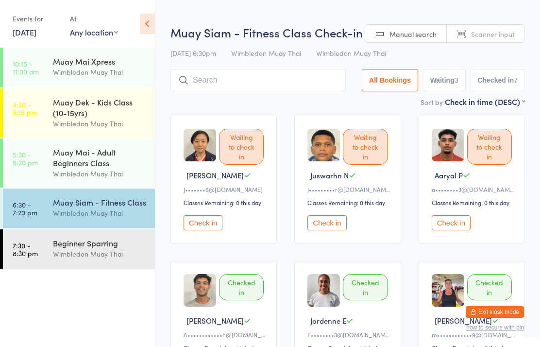
click at [219, 56] on div "[DATE] 6:30pm Wimbledon Muay Thai Wimbledon Muay Thai" at bounding box center [347, 53] width 354 height 16
click at [266, 64] on div "Muay Siam - Fitness Class Check-in [DATE] 6:30pm Wimbledon Muay Thai Wimbledon …" at bounding box center [347, 60] width 354 height 72
click at [293, 74] on input "search" at bounding box center [257, 80] width 175 height 22
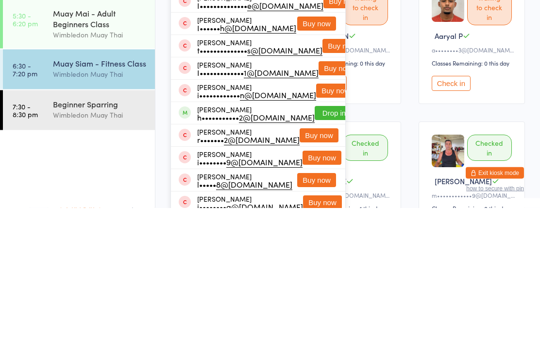
type input "[PERSON_NAME]"
click at [315, 245] on button "Drop in" at bounding box center [334, 252] width 39 height 14
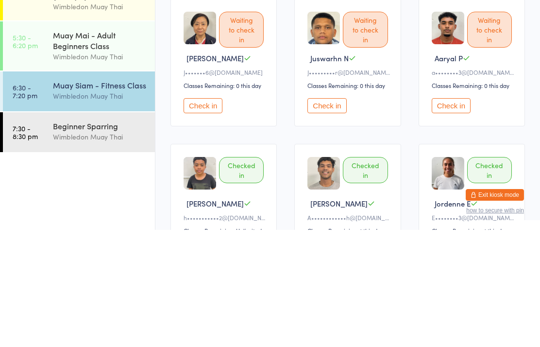
click at [82, 197] on div "Muay Siam - Fitness Class" at bounding box center [100, 202] width 94 height 11
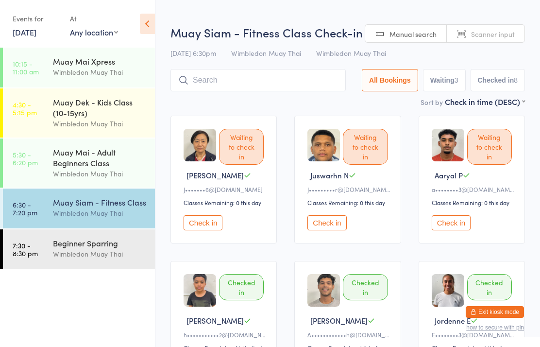
click at [274, 91] on input "search" at bounding box center [257, 80] width 175 height 22
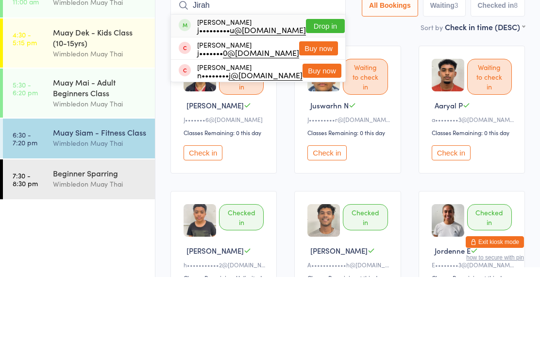
type input "Jirah"
click at [323, 89] on button "Drop in" at bounding box center [325, 96] width 39 height 14
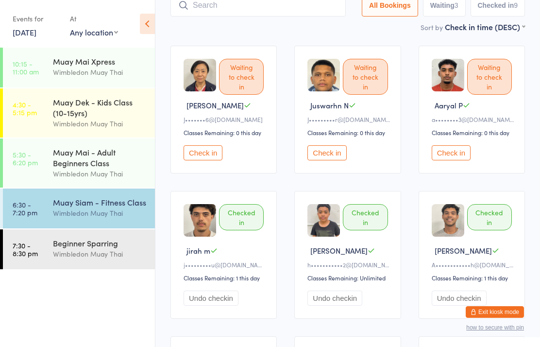
click at [452, 171] on div "Waiting to check in Aaryal P a•••••••• 3@[DOMAIN_NAME] Classes Remaining: 0 thi…" at bounding box center [471, 110] width 106 height 128
click at [446, 160] on button "Check in" at bounding box center [451, 152] width 39 height 15
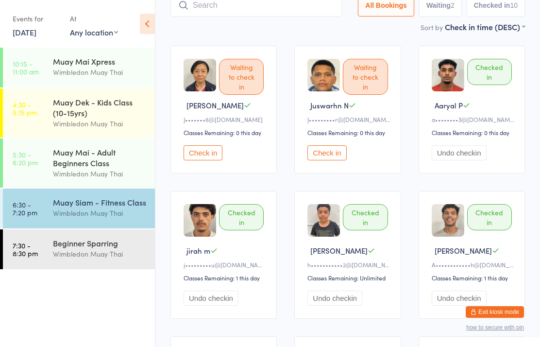
click at [198, 156] on button "Check in" at bounding box center [203, 152] width 39 height 15
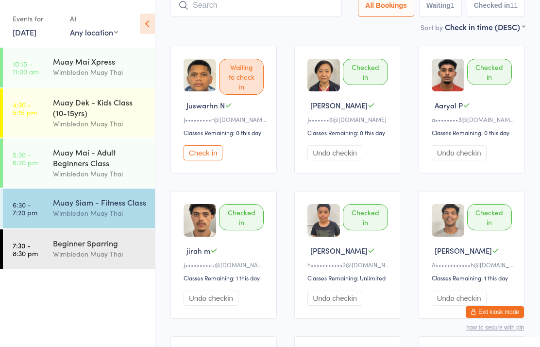
click at [278, 11] on input "search" at bounding box center [255, 5] width 171 height 22
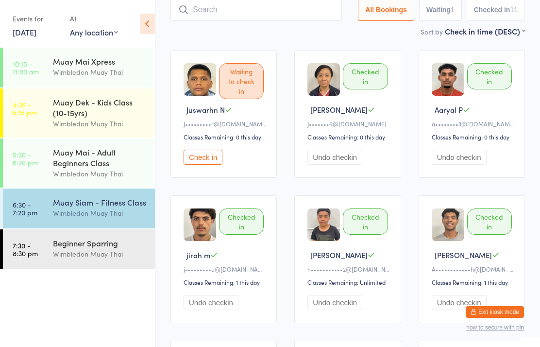
scroll to position [65, 0]
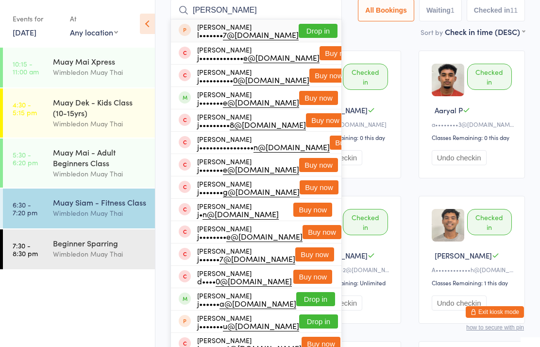
type input "[PERSON_NAME]"
click at [317, 97] on button "Buy now" at bounding box center [318, 98] width 39 height 14
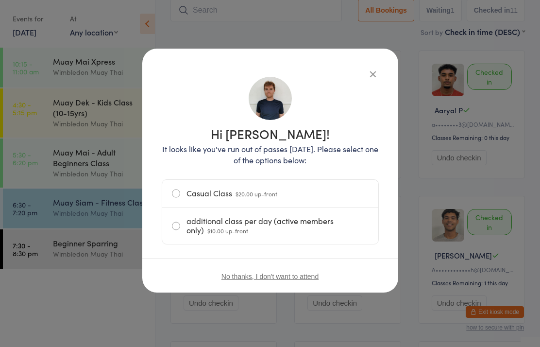
click at [336, 221] on label "additional class per day (active members only) $10.00 up-front" at bounding box center [270, 225] width 197 height 36
click at [0, 0] on input "additional class per day (active members only) $10.00 up-front" at bounding box center [0, 0] width 0 height 0
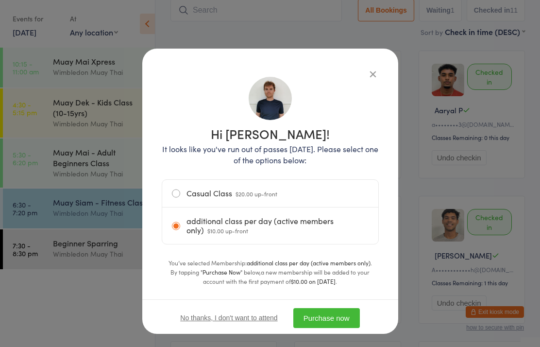
click at [339, 315] on button "Purchase now" at bounding box center [326, 318] width 67 height 20
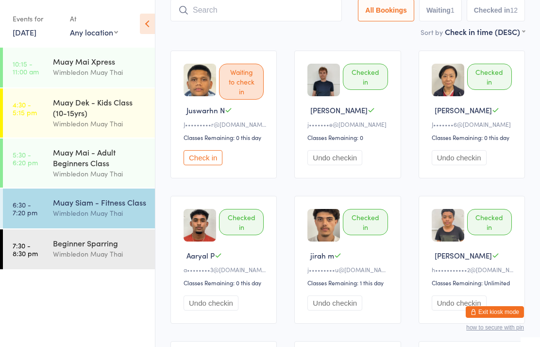
click at [319, 17] on input "search" at bounding box center [255, 10] width 171 height 22
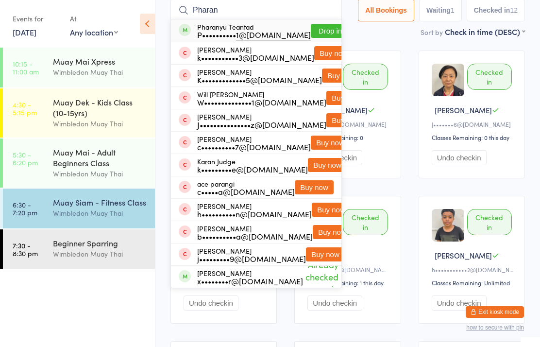
type input "Pharan"
click at [312, 28] on button "Drop in" at bounding box center [330, 31] width 39 height 14
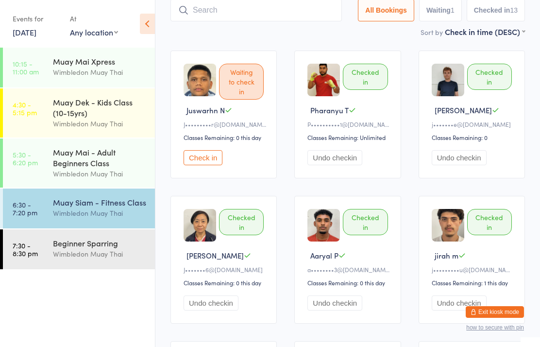
click at [234, 18] on input "search" at bounding box center [255, 10] width 171 height 22
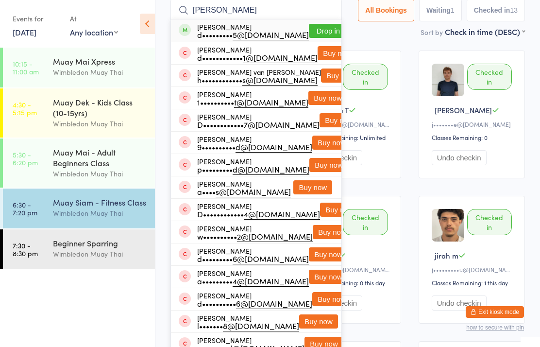
type input "[PERSON_NAME]"
click at [199, 31] on div "d••••••••• 5@[DOMAIN_NAME]" at bounding box center [253, 35] width 112 height 8
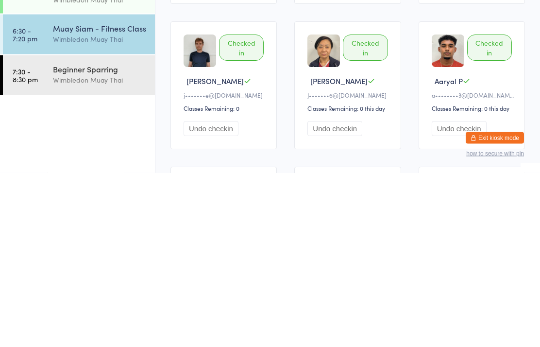
click at [119, 207] on div "Wimbledon Muay Thai" at bounding box center [100, 212] width 94 height 11
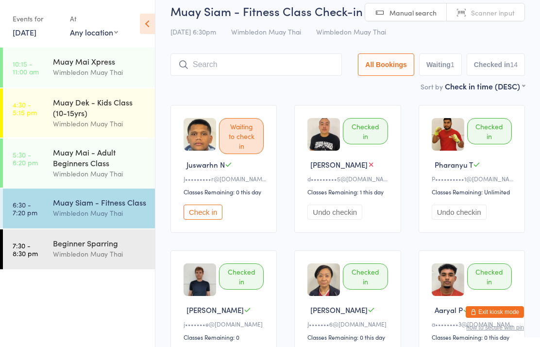
scroll to position [0, 0]
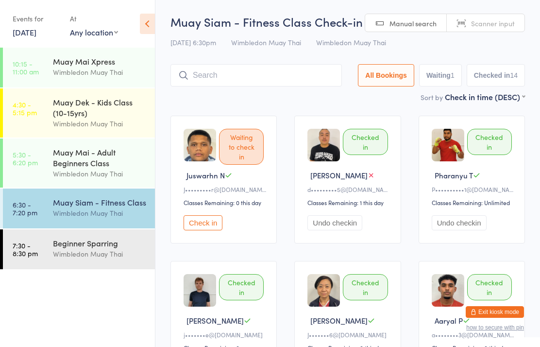
click at [106, 247] on div "Beginner Sparring" at bounding box center [100, 242] width 94 height 11
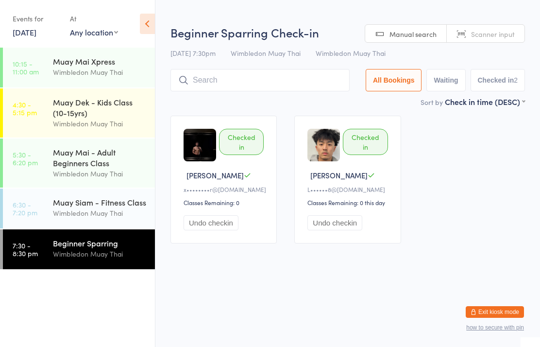
click at [113, 206] on div "Muay Siam - Fitness Class" at bounding box center [100, 202] width 94 height 11
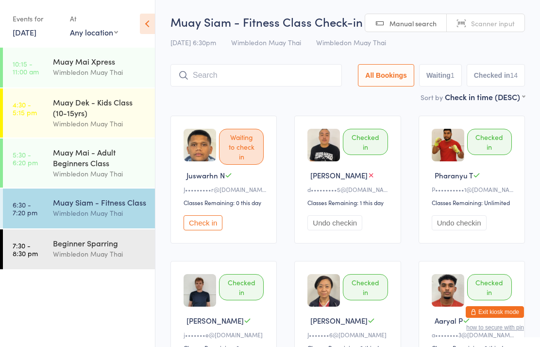
click at [103, 174] on div "Wimbledon Muay Thai" at bounding box center [100, 173] width 94 height 11
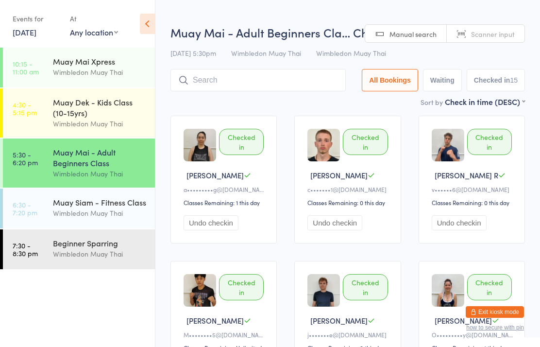
click at [139, 207] on div "Muay Siam - Fitness Class" at bounding box center [100, 202] width 94 height 11
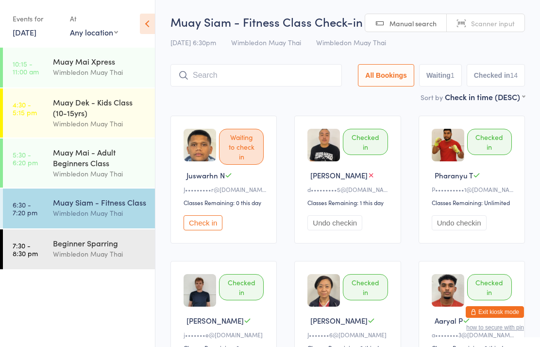
scroll to position [0, 0]
click at [196, 230] on button "Check in" at bounding box center [203, 222] width 39 height 15
click at [194, 227] on button "Check in" at bounding box center [203, 222] width 39 height 15
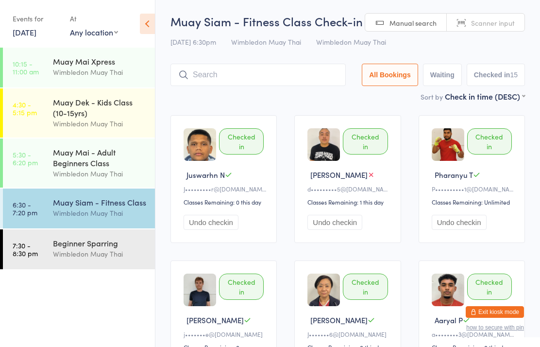
click at [80, 259] on div "Wimbledon Muay Thai" at bounding box center [100, 253] width 94 height 11
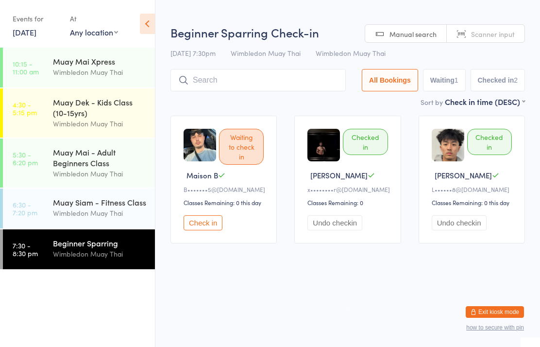
click at [257, 83] on input "search" at bounding box center [257, 80] width 175 height 22
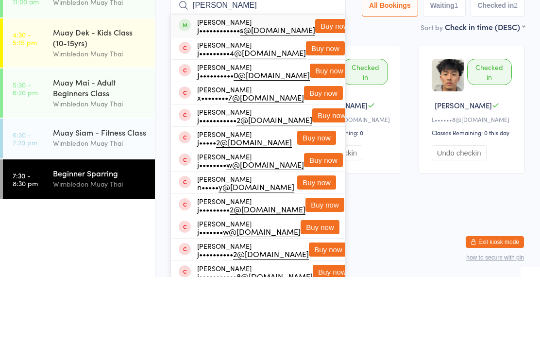
type input "[PERSON_NAME]"
click at [315, 89] on button "Buy now" at bounding box center [334, 96] width 39 height 14
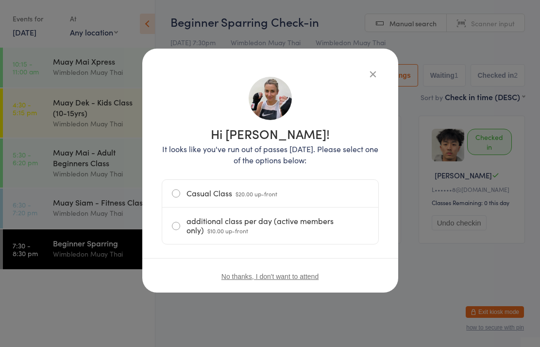
click at [176, 219] on label "additional class per day (active members only) $10.00 up-front" at bounding box center [270, 225] width 197 height 36
click at [0, 0] on input "additional class per day (active members only) $10.00 up-front" at bounding box center [0, 0] width 0 height 0
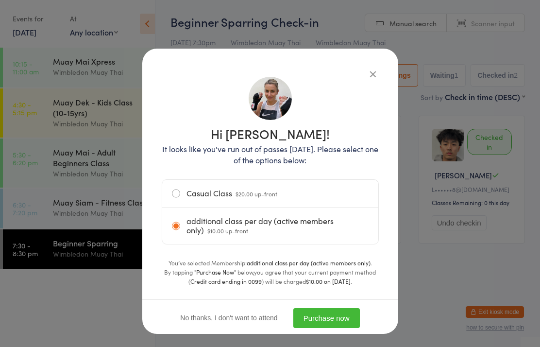
click at [317, 309] on button "Purchase now" at bounding box center [326, 318] width 67 height 20
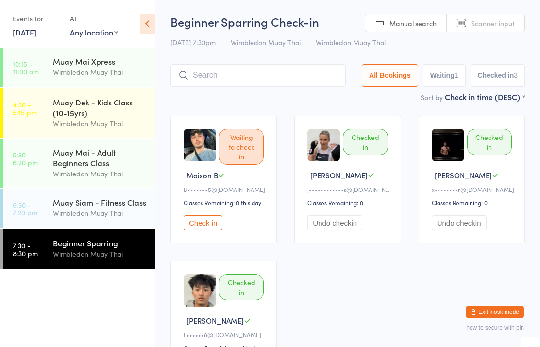
click at [211, 225] on button "Check in" at bounding box center [203, 222] width 39 height 15
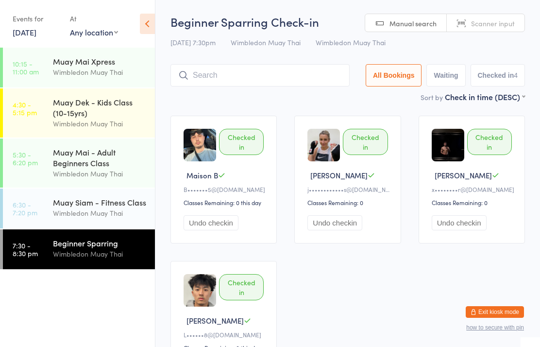
click at [254, 79] on input "search" at bounding box center [259, 75] width 179 height 22
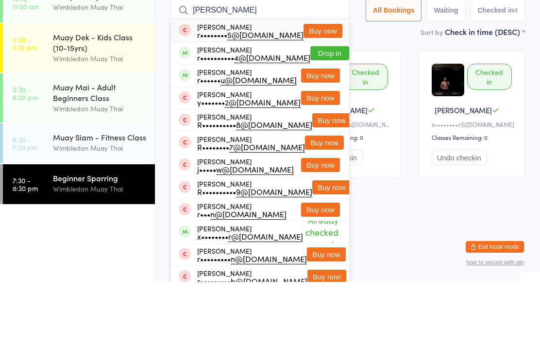
type input "[PERSON_NAME]"
click at [323, 111] on button "Drop in" at bounding box center [329, 118] width 39 height 14
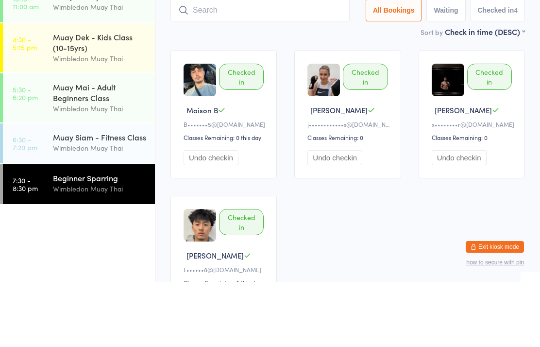
scroll to position [65, 0]
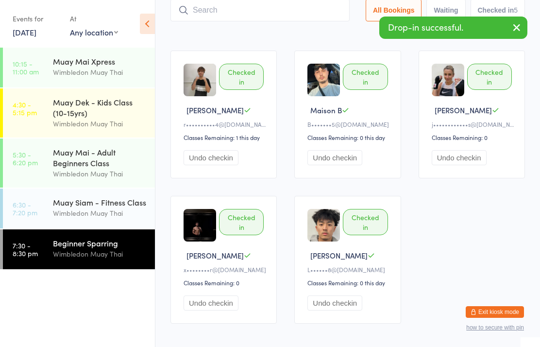
click at [112, 255] on div "Wimbledon Muay Thai" at bounding box center [100, 253] width 94 height 11
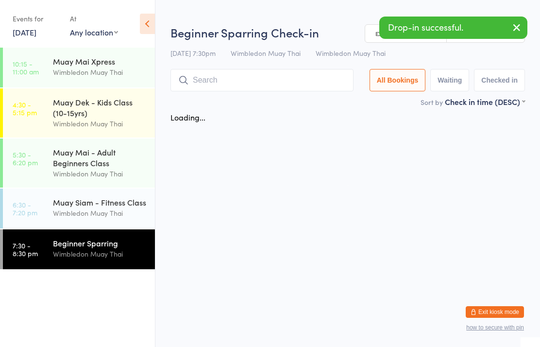
scroll to position [0, 0]
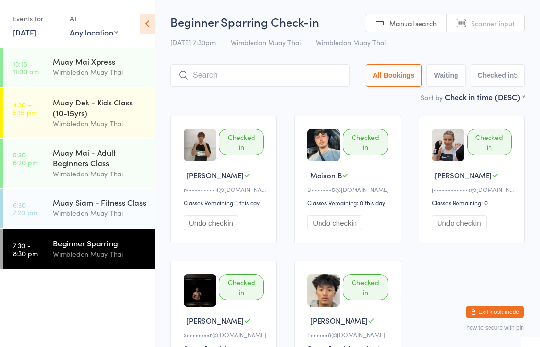
click at [114, 243] on div "Beginner Sparring" at bounding box center [100, 242] width 94 height 11
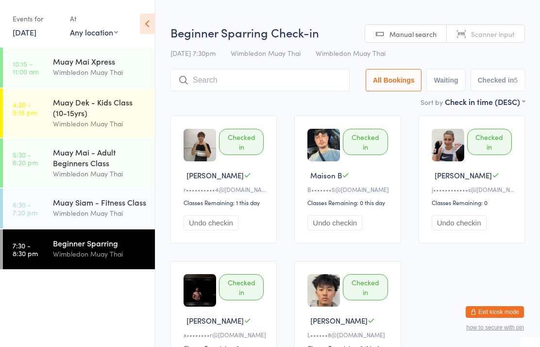
click at [84, 245] on div "Beginner Sparring" at bounding box center [100, 242] width 94 height 11
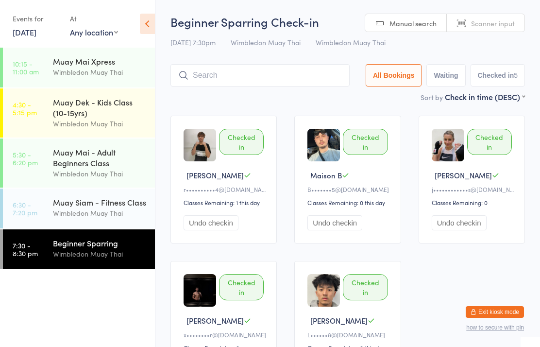
click at [290, 85] on input "search" at bounding box center [259, 75] width 179 height 22
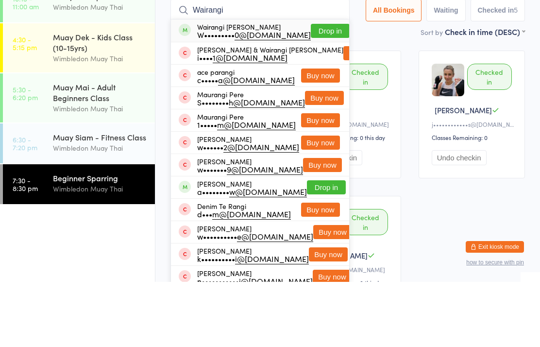
type input "Wairangi"
click at [327, 89] on button "Drop in" at bounding box center [330, 96] width 39 height 14
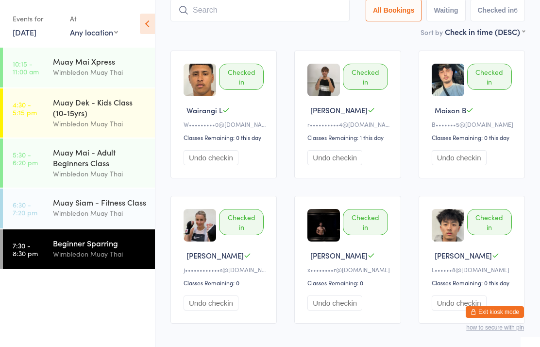
click at [212, 20] on input "search" at bounding box center [259, 10] width 179 height 22
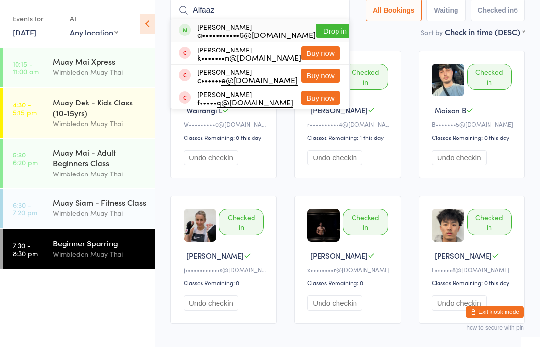
type input "Alfaaz"
click at [324, 33] on button "Drop in" at bounding box center [335, 31] width 39 height 14
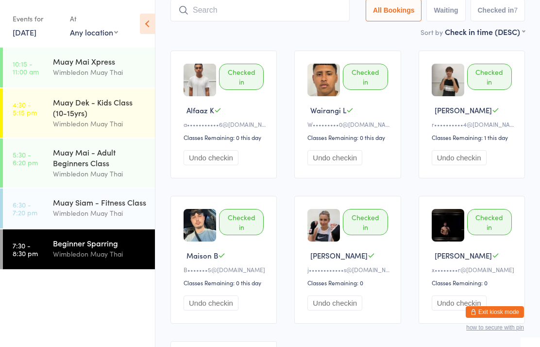
click at [195, 20] on input "search" at bounding box center [259, 10] width 179 height 22
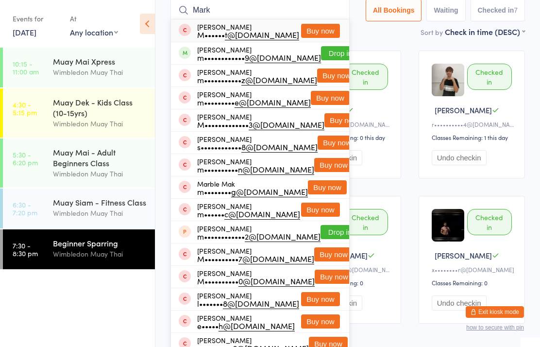
type input "Mark"
click at [329, 58] on button "Drop in" at bounding box center [340, 53] width 39 height 14
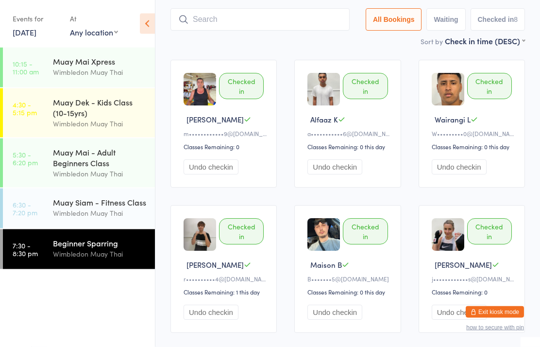
scroll to position [0, 0]
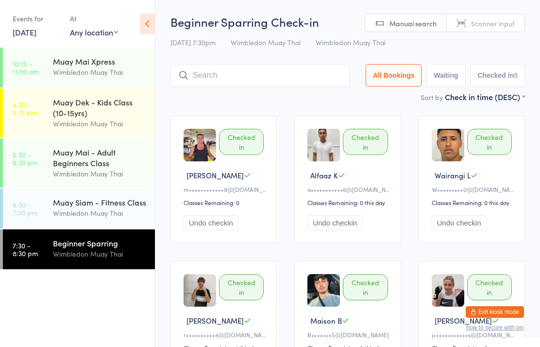
click at [315, 77] on input "search" at bounding box center [259, 75] width 179 height 22
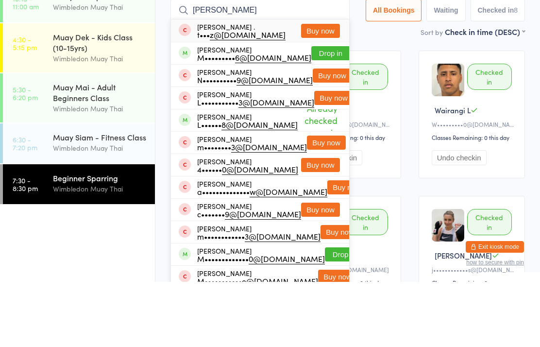
type input "[PERSON_NAME]"
click at [326, 111] on button "Drop in" at bounding box center [330, 118] width 39 height 14
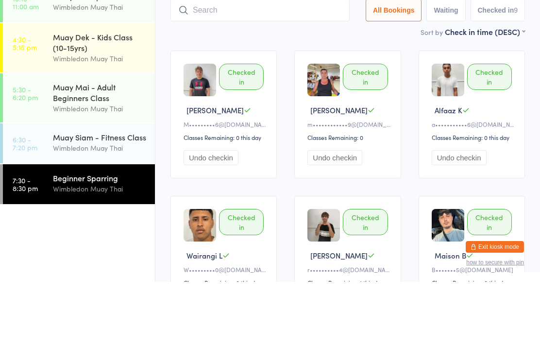
scroll to position [65, 0]
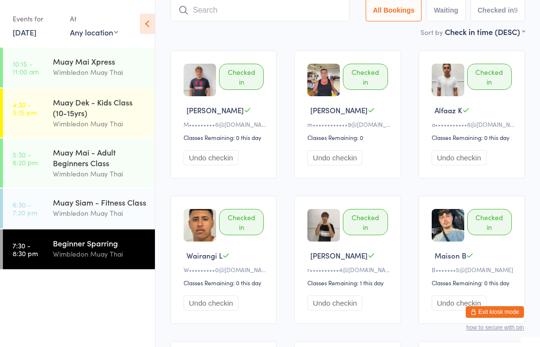
click at [203, 16] on input "search" at bounding box center [259, 10] width 179 height 22
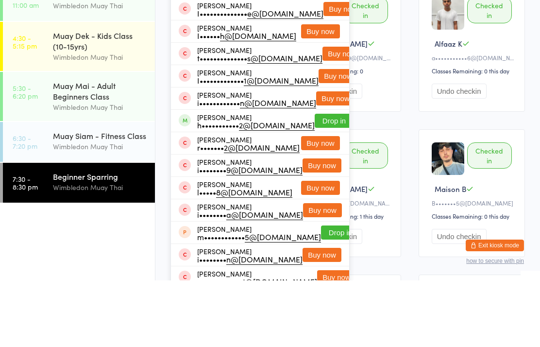
type input "[PERSON_NAME]"
click at [317, 180] on button "Drop in" at bounding box center [334, 187] width 39 height 14
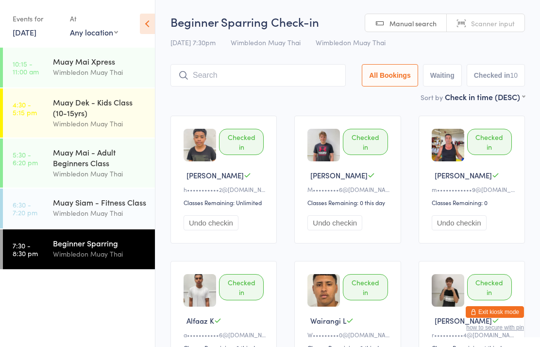
scroll to position [55, 0]
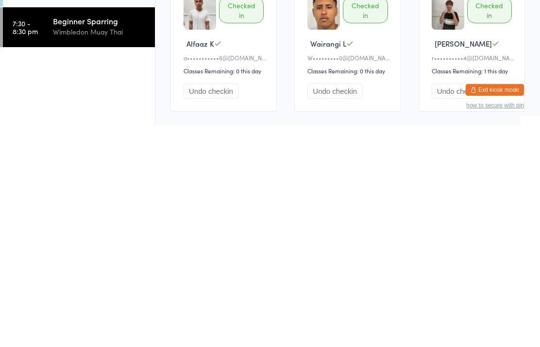
click at [84, 248] on div "Wimbledon Muay Thai" at bounding box center [100, 253] width 94 height 11
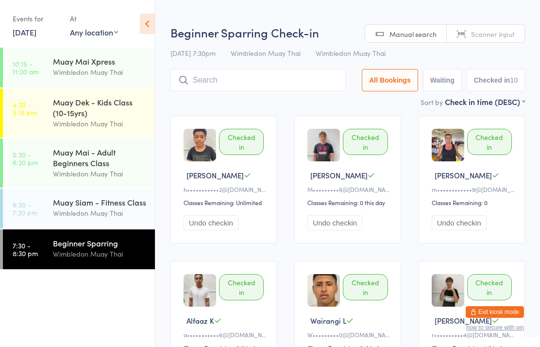
click at [111, 253] on div "Wimbledon Muay Thai" at bounding box center [100, 253] width 94 height 11
click at [262, 73] on input "search" at bounding box center [257, 80] width 175 height 22
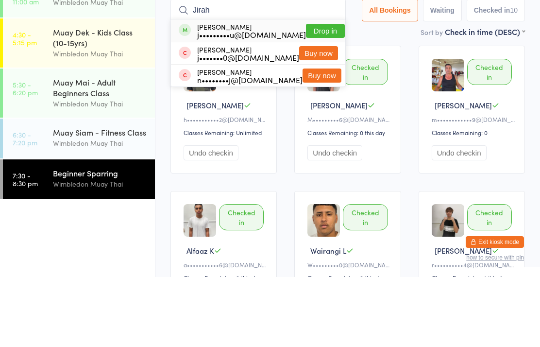
type input "Jirah"
click at [331, 94] on button "Drop in" at bounding box center [325, 101] width 39 height 14
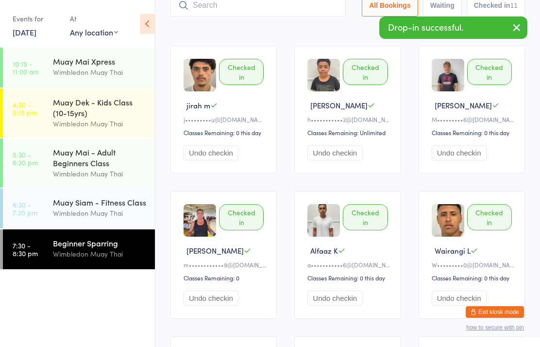
click at [274, 7] on input "search" at bounding box center [257, 5] width 175 height 22
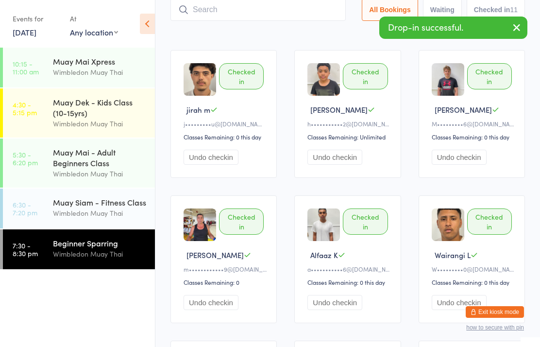
scroll to position [65, 0]
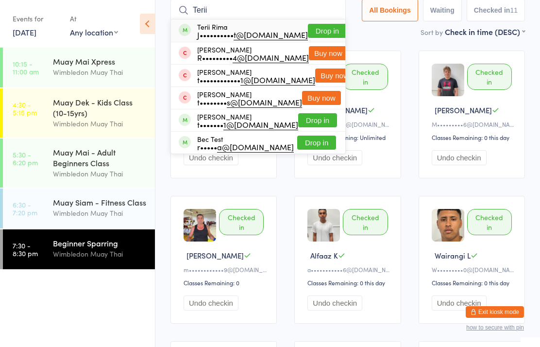
type input "Terii"
click at [322, 29] on button "Drop in" at bounding box center [327, 31] width 39 height 14
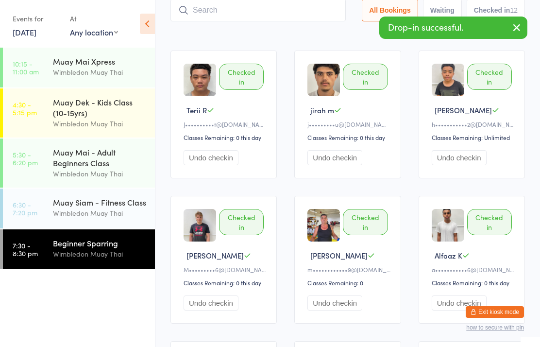
click at [204, 15] on input "search" at bounding box center [257, 10] width 175 height 22
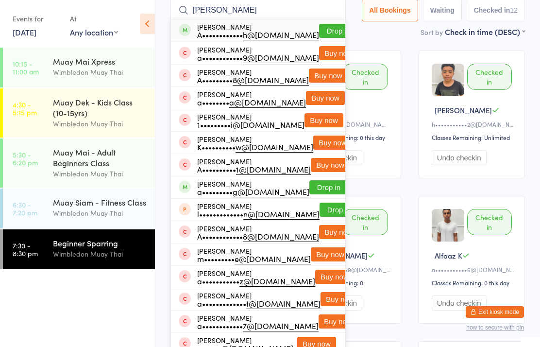
type input "[PERSON_NAME]"
click at [327, 38] on button "Drop in" at bounding box center [338, 31] width 39 height 14
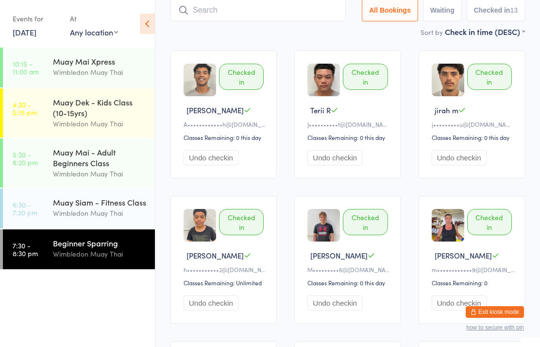
click at [110, 248] on div "Beginner Sparring" at bounding box center [100, 242] width 94 height 11
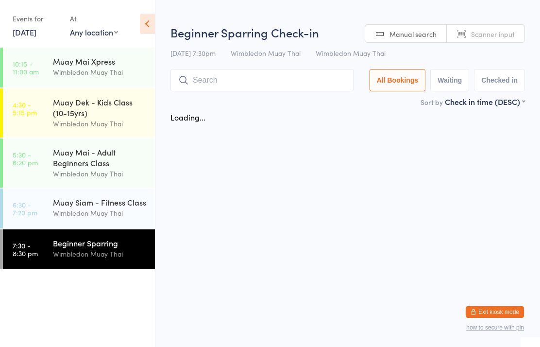
scroll to position [0, 0]
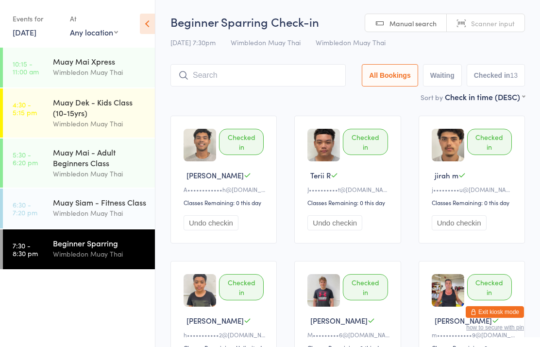
click at [305, 78] on input "search" at bounding box center [257, 75] width 175 height 22
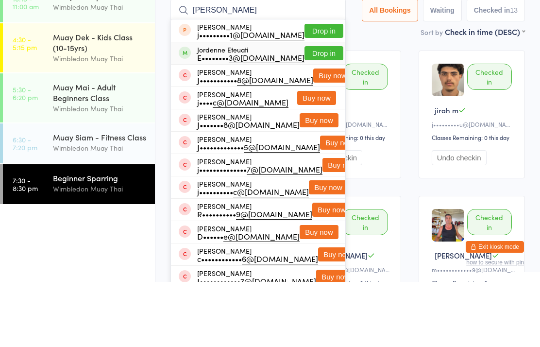
type input "[PERSON_NAME]"
click at [225, 118] on div "E•••••••• 3@[DOMAIN_NAME]" at bounding box center [250, 122] width 107 height 8
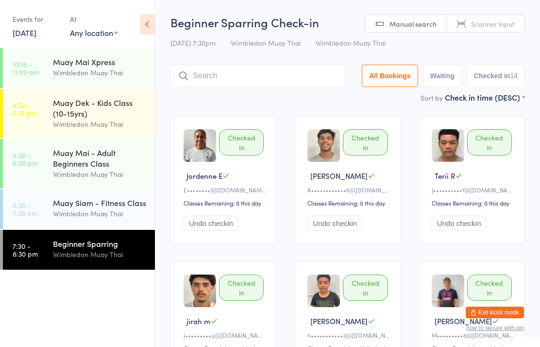
click at [300, 79] on input "search" at bounding box center [257, 75] width 175 height 22
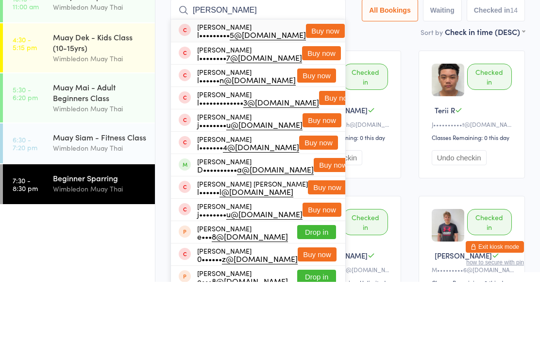
type input "[PERSON_NAME]"
click at [330, 89] on button "Buy now" at bounding box center [325, 96] width 39 height 14
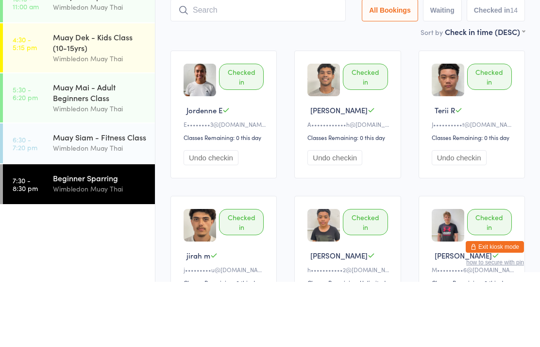
scroll to position [65, 0]
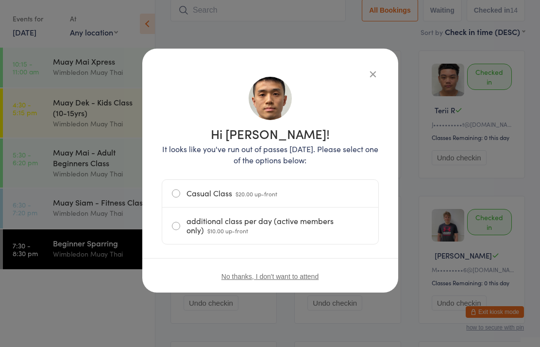
click at [245, 195] on span "$20.00 up-front" at bounding box center [256, 193] width 42 height 8
click at [0, 0] on input "Casual Class $20.00 up-front" at bounding box center [0, 0] width 0 height 0
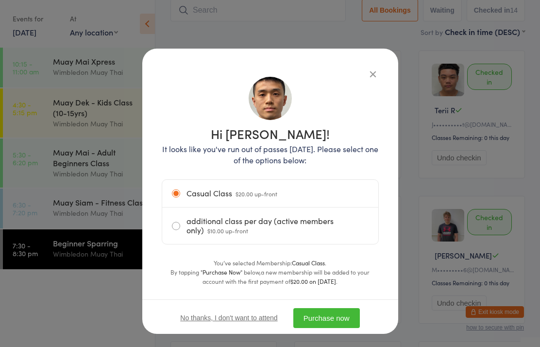
click at [345, 324] on button "Purchase now" at bounding box center [326, 318] width 67 height 20
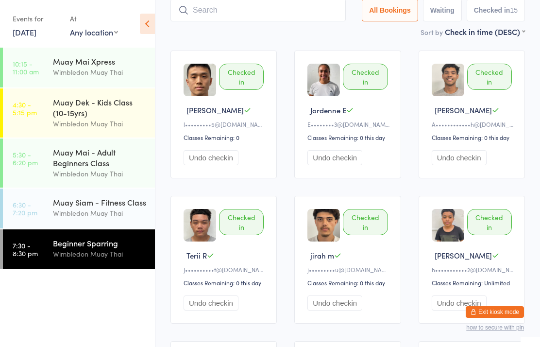
click at [103, 259] on div "Wimbledon Muay Thai" at bounding box center [100, 253] width 94 height 11
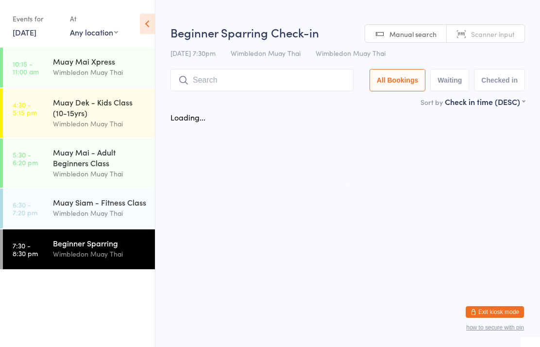
scroll to position [0, 0]
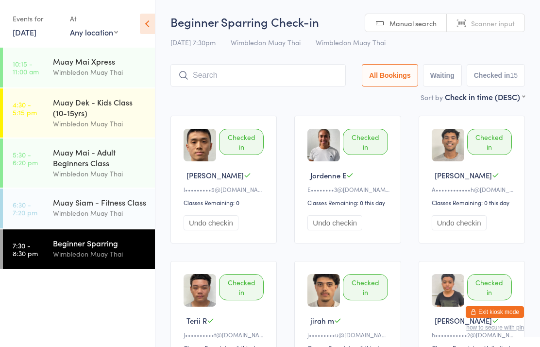
click at [263, 83] on input "search" at bounding box center [257, 75] width 175 height 22
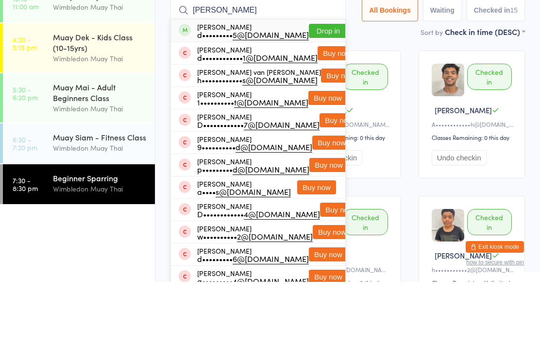
type input "[PERSON_NAME]"
click at [323, 89] on button "Drop in" at bounding box center [328, 96] width 39 height 14
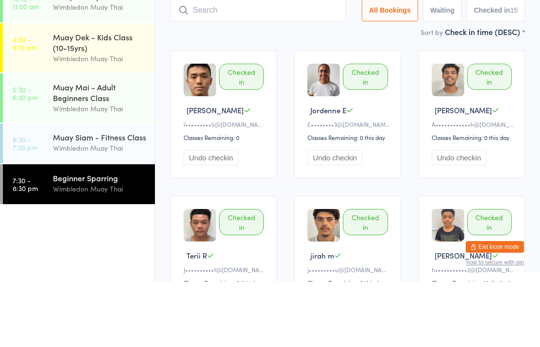
scroll to position [65, 0]
